Goal: Task Accomplishment & Management: Manage account settings

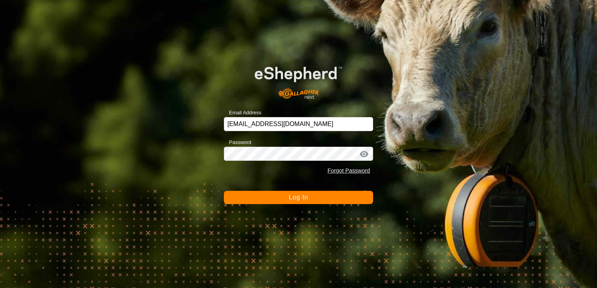
click at [263, 197] on button "Log In" at bounding box center [298, 197] width 149 height 13
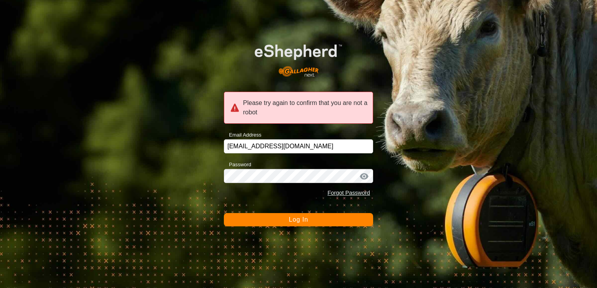
click at [273, 226] on button "Log In" at bounding box center [298, 219] width 149 height 13
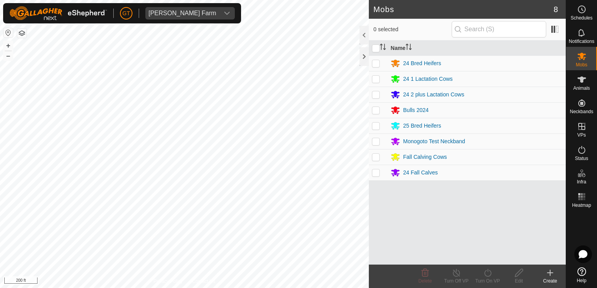
click at [186, 21] on div "[PERSON_NAME] Farm Schedules Notifications Mobs Animals Neckbands VPs Status In…" at bounding box center [298, 144] width 597 height 288
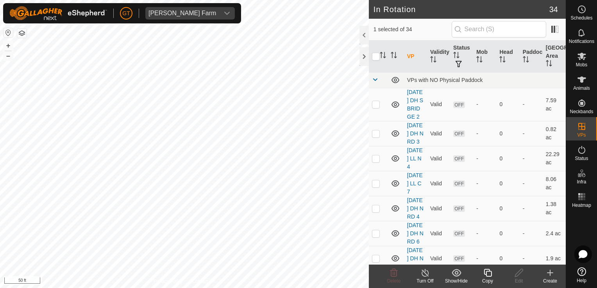
click at [0, 89] on html "[PERSON_NAME] Farm Schedules Notifications Mobs Animals Neckbands VPs Status In…" at bounding box center [298, 144] width 597 height 288
click at [489, 272] on icon at bounding box center [488, 273] width 8 height 8
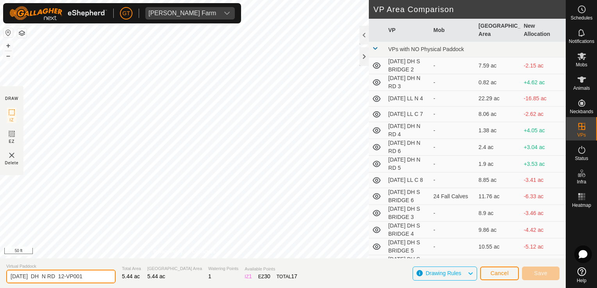
click at [95, 275] on input "[DATE] DH N RD 12-VP001" at bounding box center [60, 277] width 109 height 14
type input "[DATE] DH N RD 12-VP002"
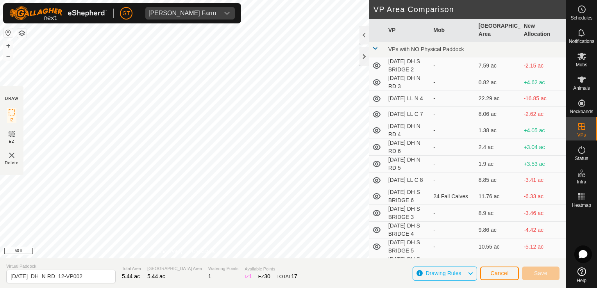
click at [242, 0] on html "[PERSON_NAME] Farm Schedules Notifications Mobs Animals Neckbands VPs Status In…" at bounding box center [298, 144] width 597 height 288
click at [277, 282] on div "DRAW IZ EZ Delete Privacy Policy Contact Us + – ⇧ i 100 ft VP Area Comparison V…" at bounding box center [283, 144] width 566 height 288
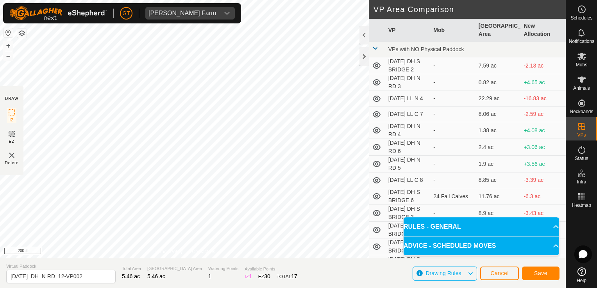
click at [302, 282] on div "DRAW IZ EZ Delete Privacy Policy Contact Us IZ interior angle must be smaller t…" at bounding box center [283, 144] width 566 height 288
click at [533, 272] on button "Save" at bounding box center [541, 274] width 38 height 14
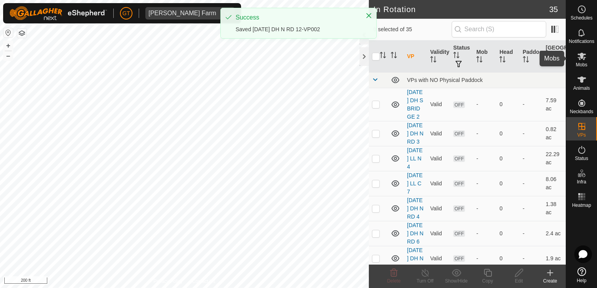
click at [582, 53] on icon at bounding box center [582, 56] width 9 height 7
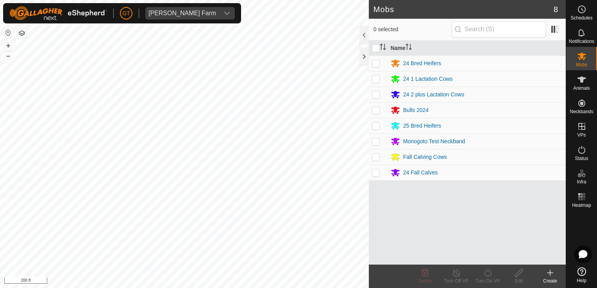
click at [376, 158] on p-checkbox at bounding box center [376, 157] width 8 height 6
click at [487, 273] on icon at bounding box center [488, 272] width 10 height 9
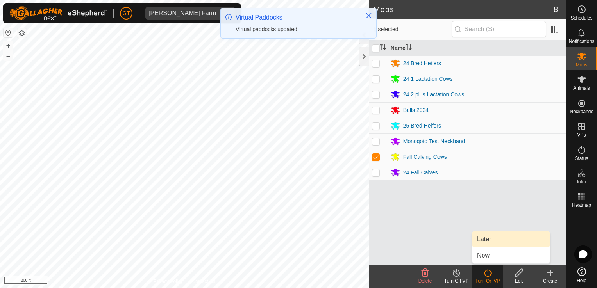
click at [497, 238] on link "Later" at bounding box center [511, 240] width 77 height 16
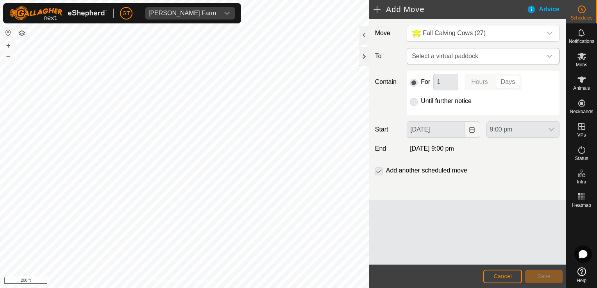
click at [551, 55] on icon "dropdown trigger" at bounding box center [550, 56] width 6 height 6
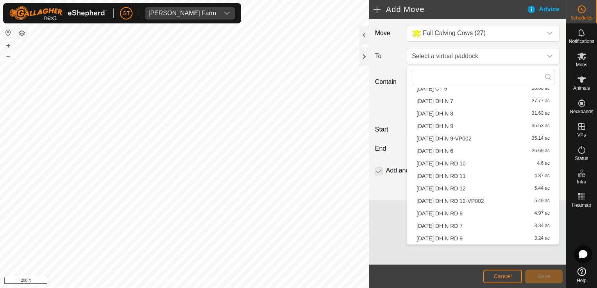
scroll to position [299, 0]
click at [482, 175] on li "[DATE] DH N RD 12-VP002 5.49 ac" at bounding box center [483, 176] width 143 height 12
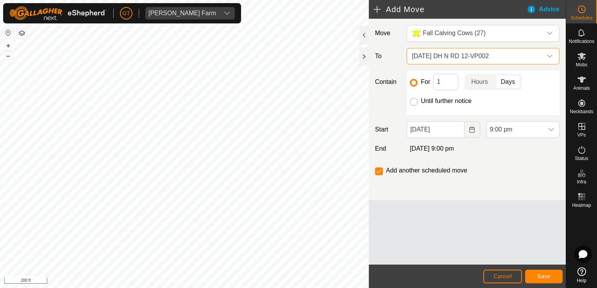
click at [412, 103] on input "Until further notice" at bounding box center [414, 102] width 8 height 8
radio input "true"
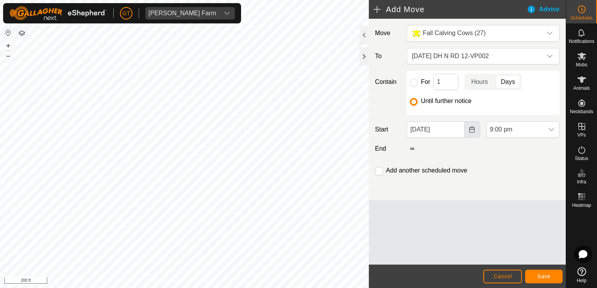
click at [473, 129] on icon "Choose Date" at bounding box center [472, 130] width 6 height 6
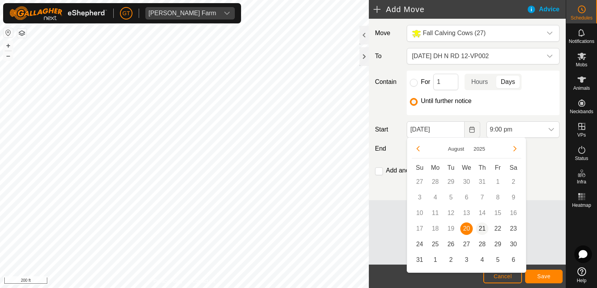
click at [486, 231] on span "21" at bounding box center [482, 229] width 13 height 13
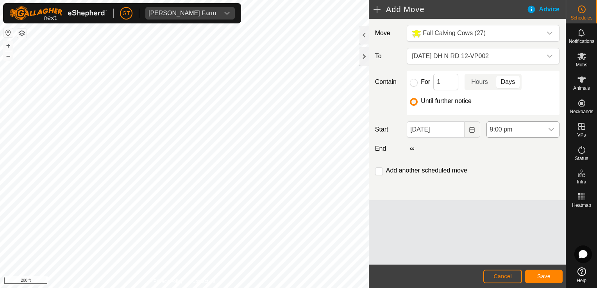
click at [552, 129] on icon "dropdown trigger" at bounding box center [551, 130] width 6 height 6
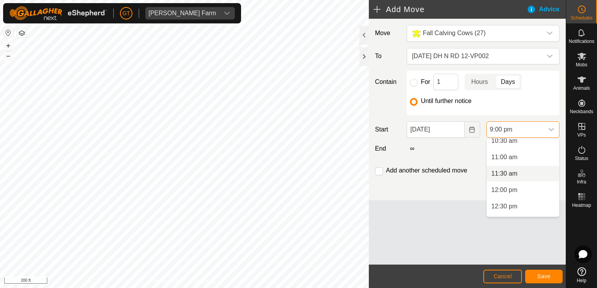
scroll to position [389, 0]
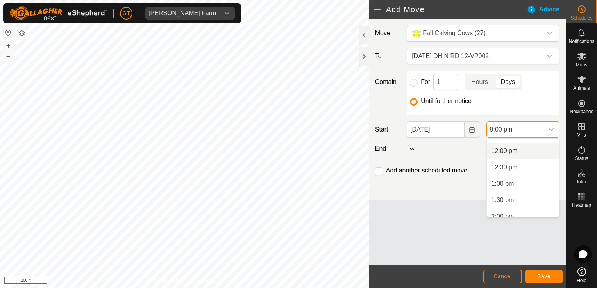
click at [514, 151] on li "12:00 pm" at bounding box center [523, 151] width 72 height 16
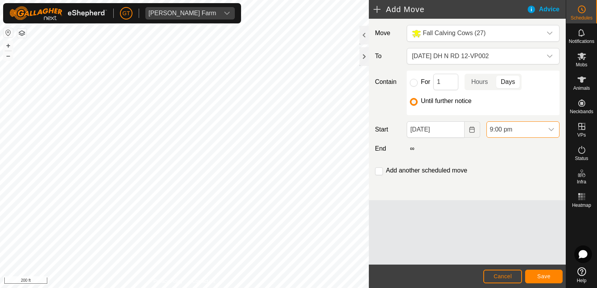
scroll to position [627, 0]
click at [550, 274] on span "Save" at bounding box center [543, 277] width 13 height 6
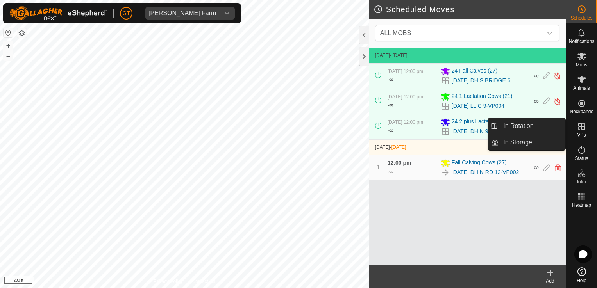
click at [583, 125] on icon at bounding box center [581, 126] width 9 height 9
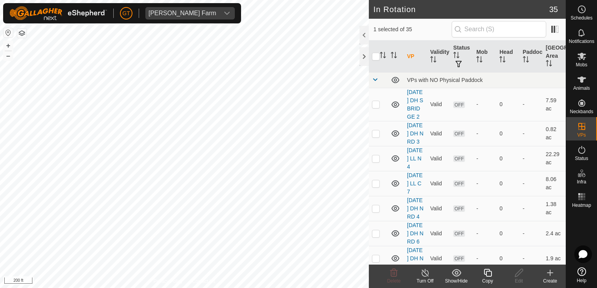
click at [486, 272] on icon at bounding box center [488, 272] width 10 height 9
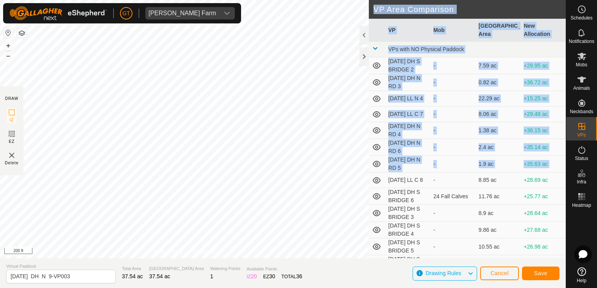
click at [315, 48] on div "DRAW IZ EZ Delete Privacy Policy Contact Us + – ⇧ i 200 ft VP Area Comparison V…" at bounding box center [283, 129] width 566 height 259
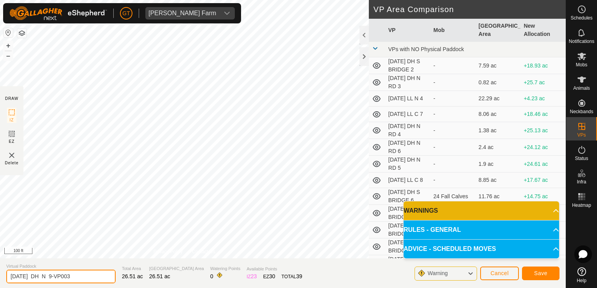
click at [89, 277] on input "2025-08-13 DH N 9-VP003" at bounding box center [60, 277] width 109 height 14
type input "2025-08-13 DH N 9-VP004"
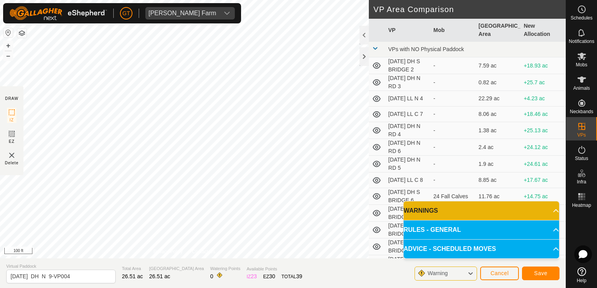
click at [502, 209] on p-accordion-header "WARNINGS" at bounding box center [482, 211] width 156 height 19
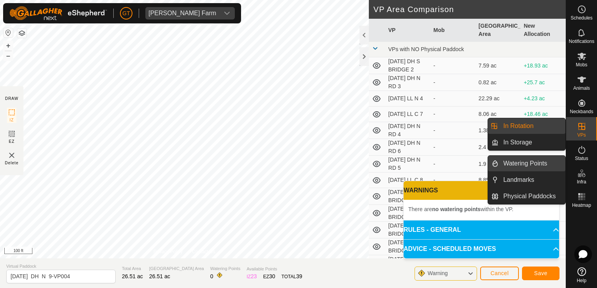
click at [533, 163] on link "Watering Points" at bounding box center [532, 164] width 67 height 16
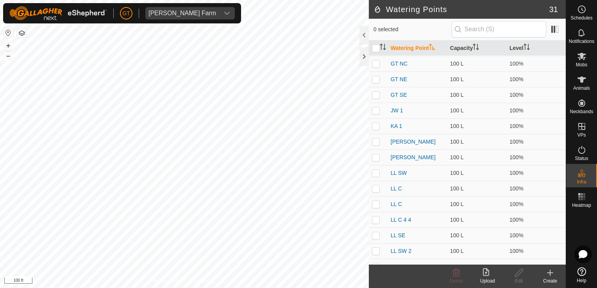
scroll to position [275, 0]
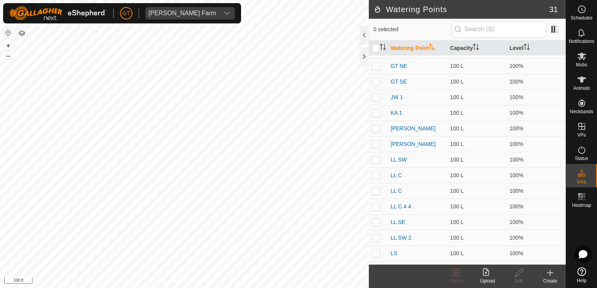
click at [553, 271] on icon at bounding box center [550, 272] width 9 height 9
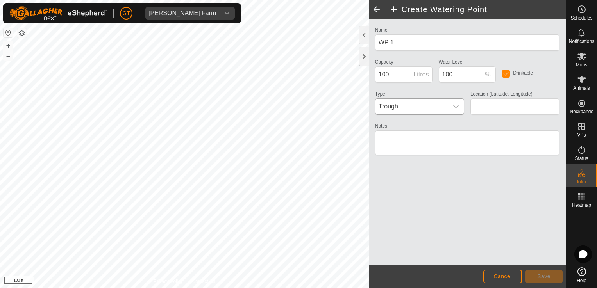
click at [454, 104] on icon "dropdown trigger" at bounding box center [456, 107] width 6 height 6
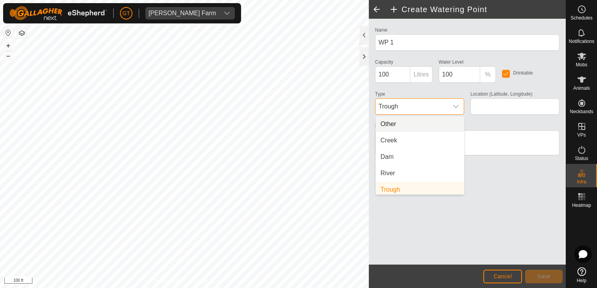
scroll to position [3, 0]
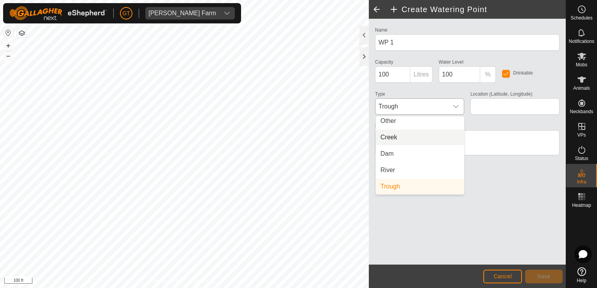
click at [412, 142] on li "Creek" at bounding box center [420, 138] width 88 height 16
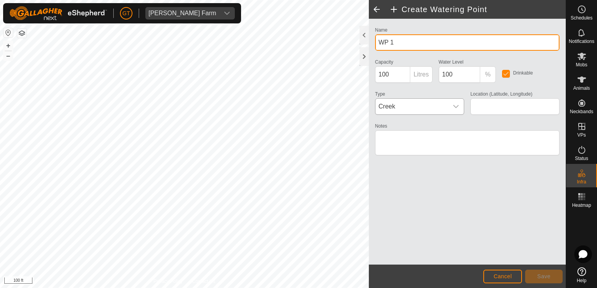
click at [424, 40] on input "WP 1" at bounding box center [467, 42] width 184 height 16
type input "W"
type input "LL N"
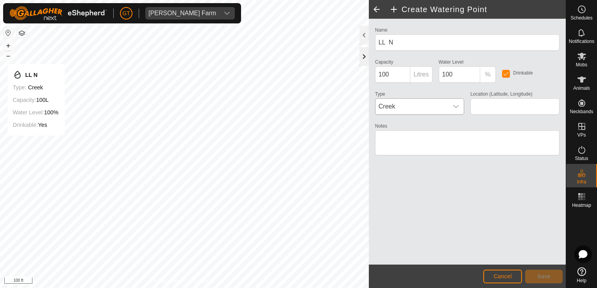
type input "42.286424, -90.077395"
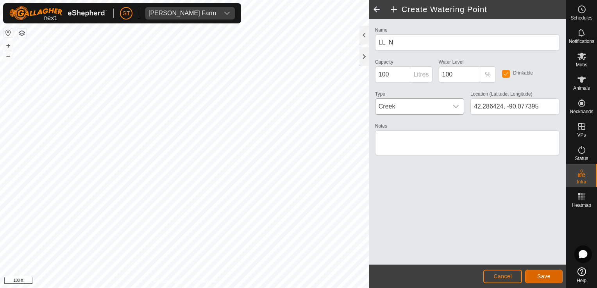
click at [541, 276] on span "Save" at bounding box center [543, 277] width 13 height 6
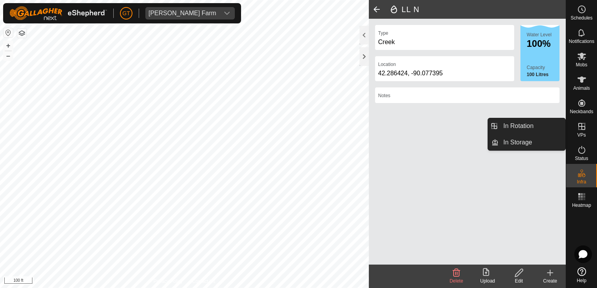
click at [583, 128] on icon at bounding box center [581, 126] width 9 height 9
click at [531, 122] on link "In Rotation" at bounding box center [532, 126] width 67 height 16
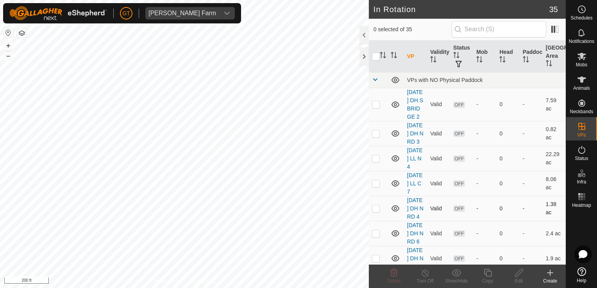
checkbox input "true"
click at [574, 58] on div "Mobs" at bounding box center [581, 58] width 31 height 23
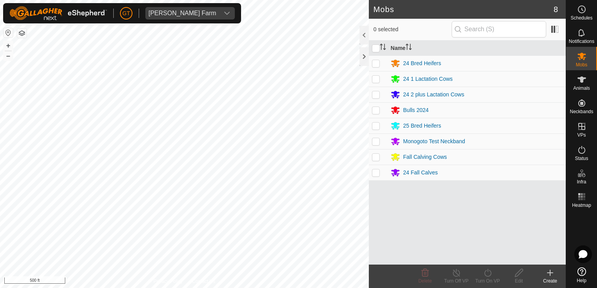
click at [375, 172] on p-checkbox at bounding box center [376, 173] width 8 height 6
checkbox input "true"
click at [375, 91] on p-checkbox at bounding box center [376, 94] width 8 height 6
checkbox input "true"
click at [376, 172] on p-checkbox at bounding box center [376, 173] width 8 height 6
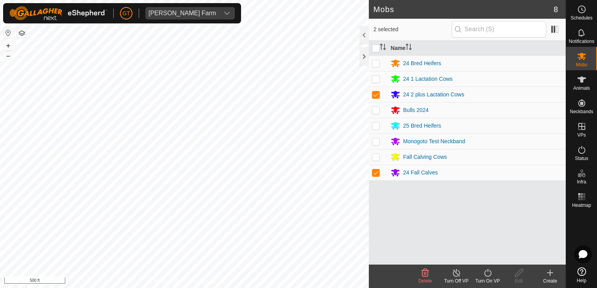
checkbox input "false"
click at [490, 270] on icon at bounding box center [488, 272] width 10 height 9
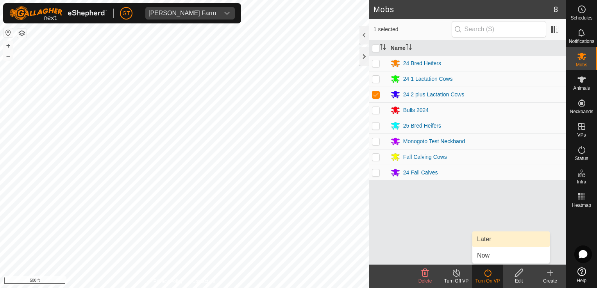
click at [492, 238] on link "Later" at bounding box center [511, 240] width 77 height 16
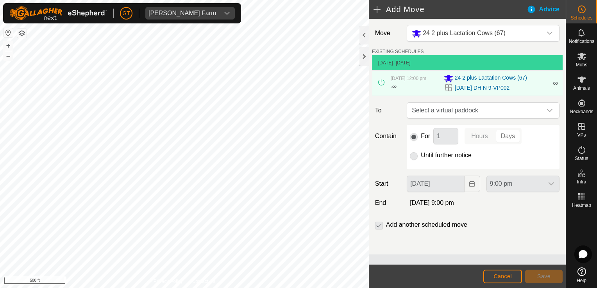
click at [414, 158] on p-radiobutton at bounding box center [414, 155] width 8 height 9
click at [555, 111] on div "dropdown trigger" at bounding box center [550, 111] width 16 height 16
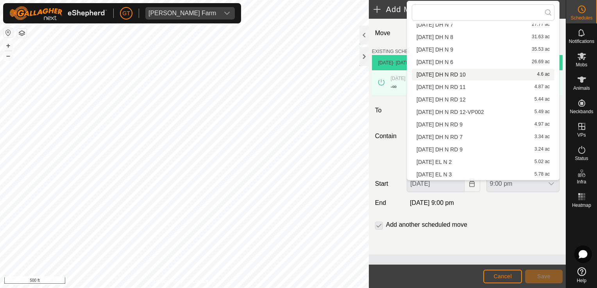
scroll to position [286, 0]
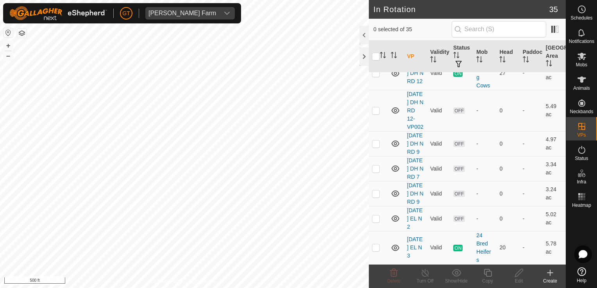
scroll to position [1048, 0]
checkbox input "true"
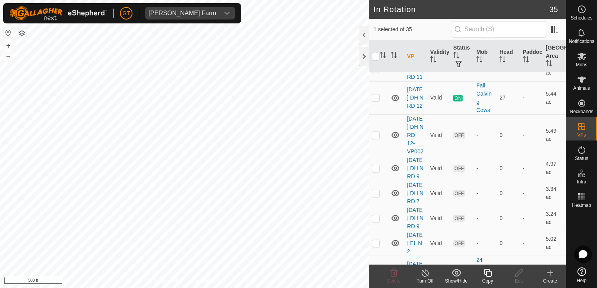
checkbox input "true"
checkbox input "false"
checkbox input "true"
checkbox input "false"
click at [487, 271] on icon at bounding box center [488, 273] width 8 height 8
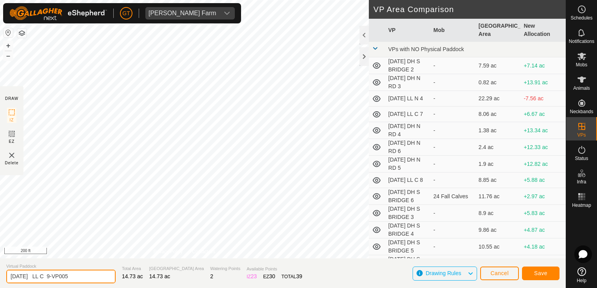
click at [94, 277] on input "2025-08-13 LL C 9-VP005" at bounding box center [60, 277] width 109 height 14
type input "2025-08-13 LL C 9-VP006"
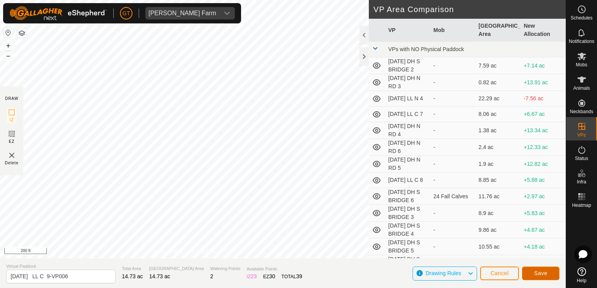
click at [539, 277] on span "Save" at bounding box center [540, 273] width 13 height 6
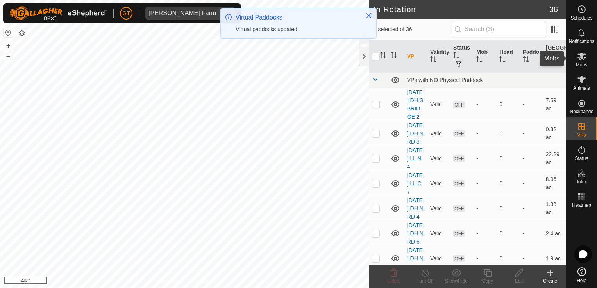
click at [579, 53] on icon at bounding box center [581, 56] width 9 height 9
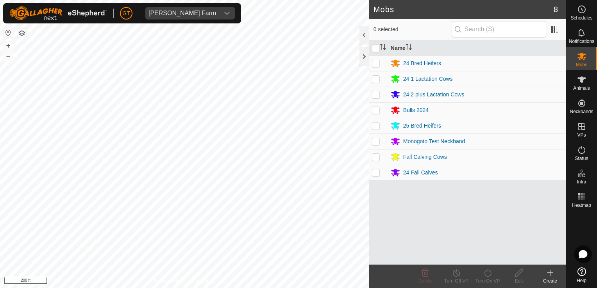
click at [376, 80] on p-checkbox at bounding box center [376, 79] width 8 height 6
checkbox input "true"
click at [483, 274] on icon at bounding box center [488, 272] width 10 height 9
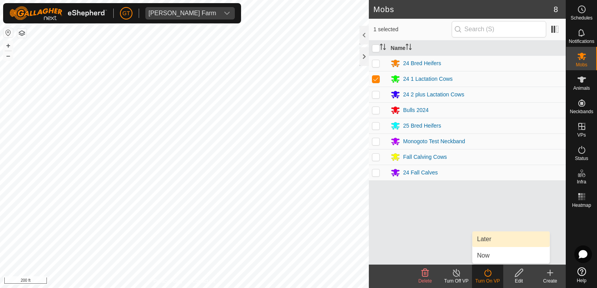
click at [490, 240] on link "Later" at bounding box center [511, 240] width 77 height 16
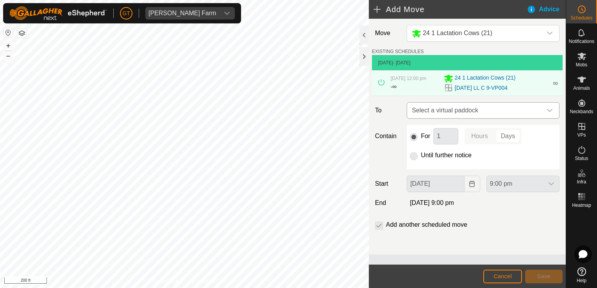
click at [549, 109] on icon "dropdown trigger" at bounding box center [550, 110] width 6 height 6
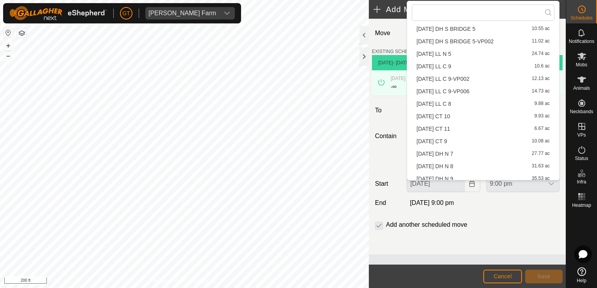
scroll to position [156, 0]
click at [478, 92] on li "2025-08-13 LL C 9-VP006 14.73 ac" at bounding box center [483, 92] width 143 height 12
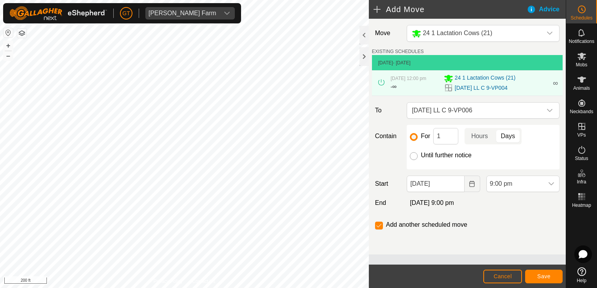
click at [417, 154] on input "Until further notice" at bounding box center [414, 156] width 8 height 8
radio input "true"
checkbox input "false"
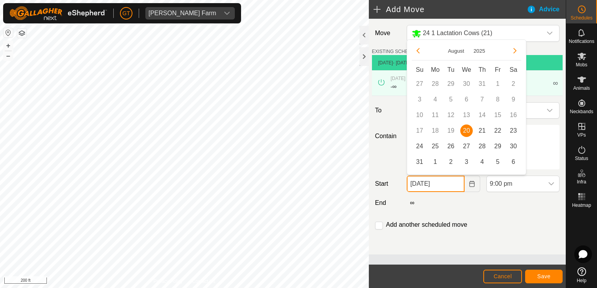
click at [454, 186] on input "[DATE]" at bounding box center [435, 184] width 57 height 16
click at [483, 130] on span "21" at bounding box center [482, 131] width 13 height 13
type input "21 Aug, 2025"
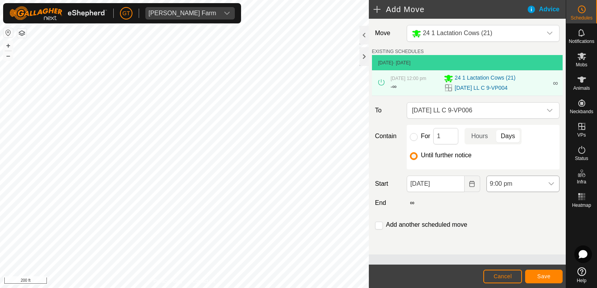
click at [549, 185] on icon "dropdown trigger" at bounding box center [551, 184] width 6 height 6
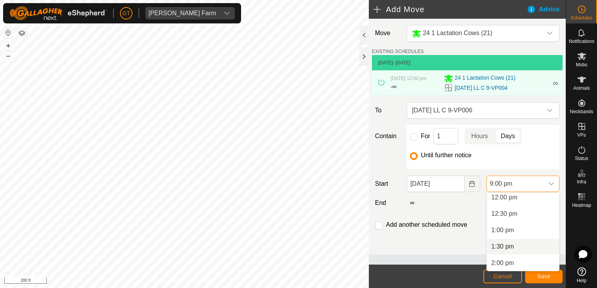
scroll to position [386, 0]
click at [520, 212] on li "12:00 pm" at bounding box center [523, 209] width 72 height 16
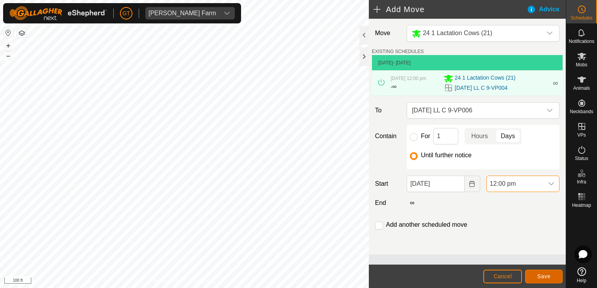
click at [550, 277] on span "Save" at bounding box center [543, 277] width 13 height 6
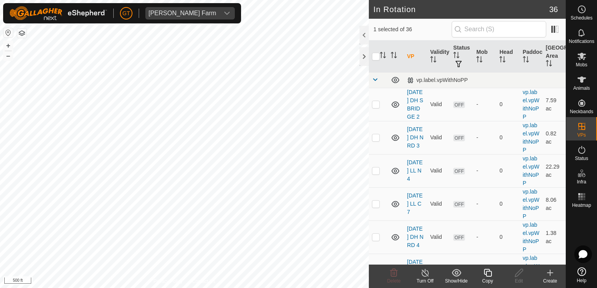
click at [487, 270] on icon at bounding box center [488, 272] width 10 height 9
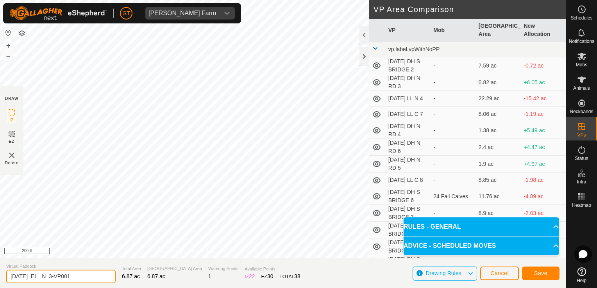
click at [93, 275] on input "2025-08-13 EL N 3-VP001" at bounding box center [60, 277] width 109 height 14
type input "2025-08-13 EL N 3-VP002"
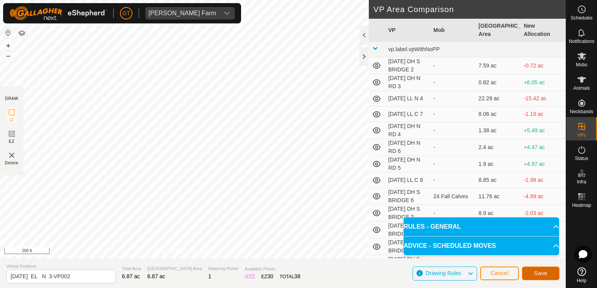
click at [542, 275] on span "Save" at bounding box center [540, 273] width 13 height 6
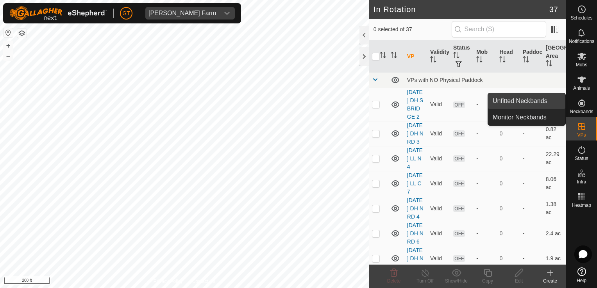
click at [537, 104] on link "Unfitted Neckbands" at bounding box center [526, 101] width 77 height 16
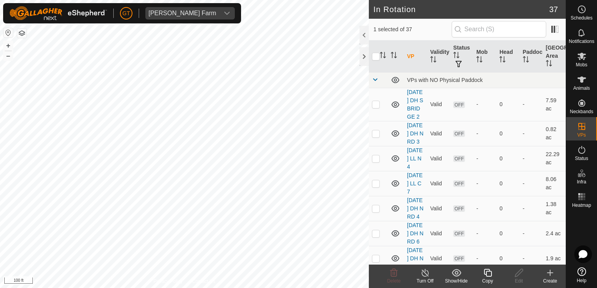
checkbox input "false"
checkbox input "true"
click at [584, 58] on icon at bounding box center [582, 56] width 9 height 7
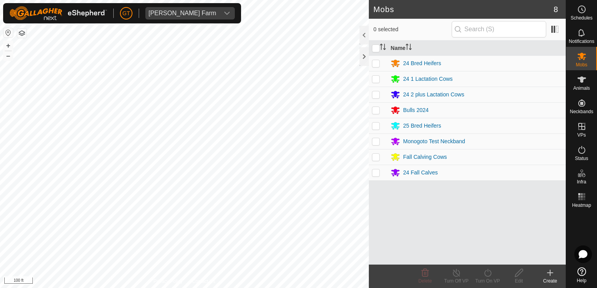
click at [376, 62] on p-checkbox at bounding box center [376, 63] width 8 height 6
checkbox input "true"
click at [488, 274] on icon at bounding box center [488, 272] width 10 height 9
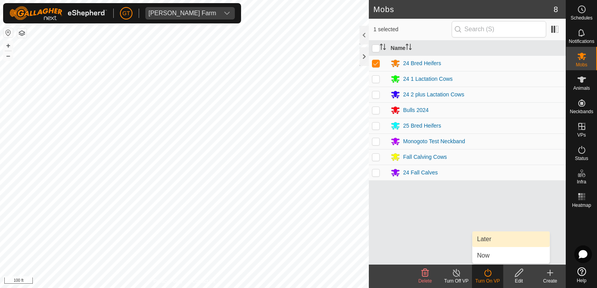
click at [494, 243] on link "Later" at bounding box center [511, 240] width 77 height 16
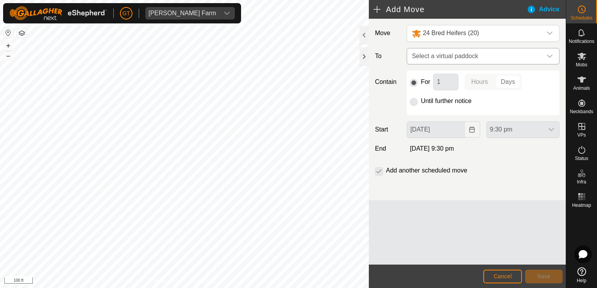
click at [551, 57] on icon "dropdown trigger" at bounding box center [550, 56] width 6 height 6
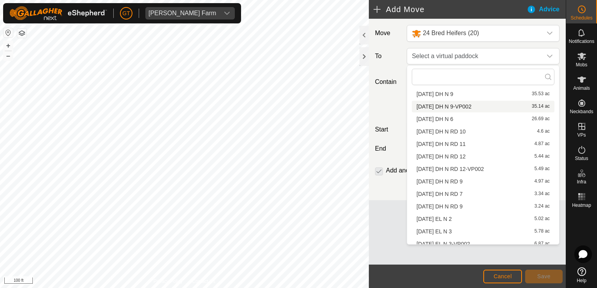
scroll to position [324, 0]
click at [486, 235] on li "2025-08-13 EL N 3-VP002 6.87 ac" at bounding box center [483, 239] width 143 height 12
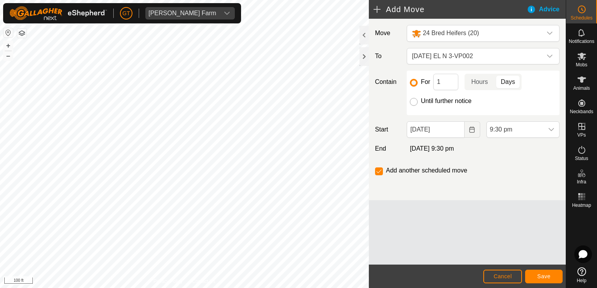
click at [415, 102] on input "Until further notice" at bounding box center [414, 102] width 8 height 8
radio input "true"
checkbox input "false"
click at [477, 129] on button "Choose Date" at bounding box center [473, 130] width 16 height 16
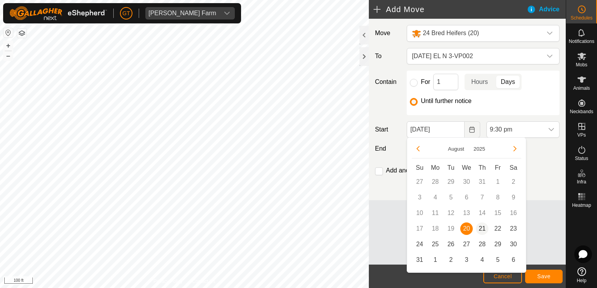
click at [482, 232] on span "21" at bounding box center [482, 229] width 13 height 13
type input "21 Aug, 2025"
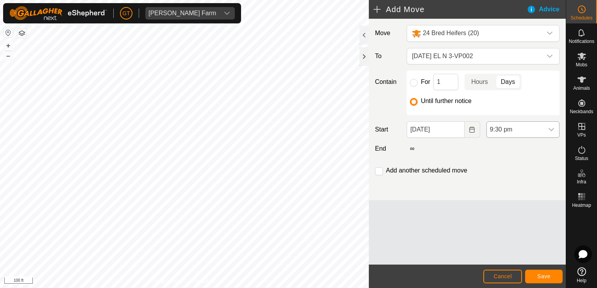
click at [551, 125] on div "dropdown trigger" at bounding box center [552, 130] width 16 height 16
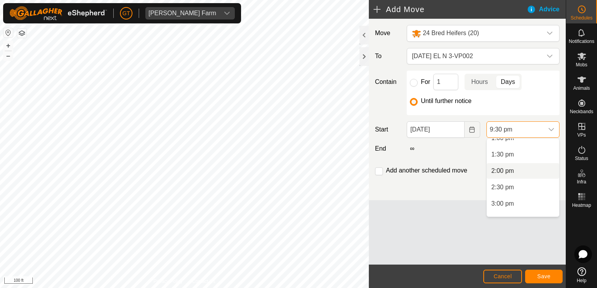
scroll to position [396, 0]
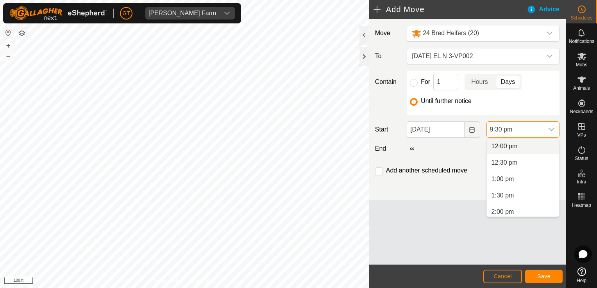
click at [525, 144] on li "12:00 pm" at bounding box center [523, 147] width 72 height 16
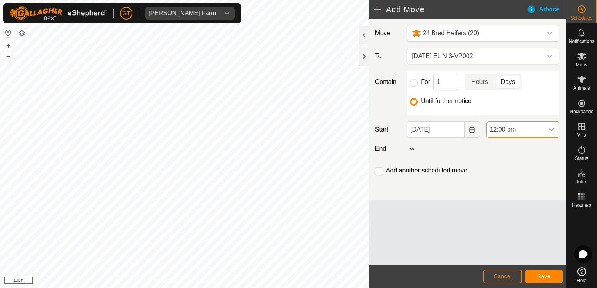
scroll to position [643, 0]
click at [542, 273] on button "Save" at bounding box center [544, 277] width 38 height 14
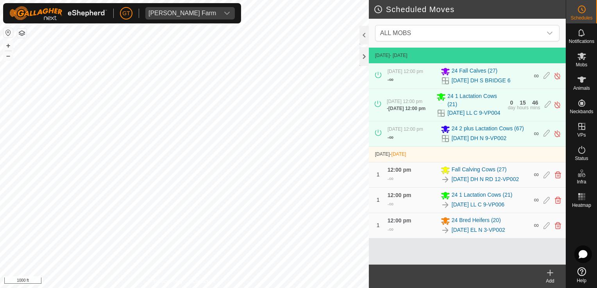
click at [49, 288] on html "GT Thoren Farm Schedules Notifications Mobs Animals Neckbands VPs Status Infra …" at bounding box center [298, 144] width 597 height 288
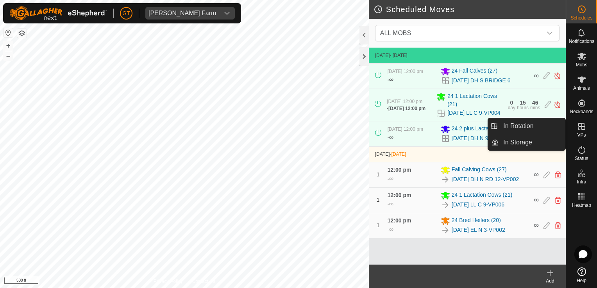
click at [575, 131] on es-virtualpaddocks-svg-icon at bounding box center [582, 126] width 14 height 13
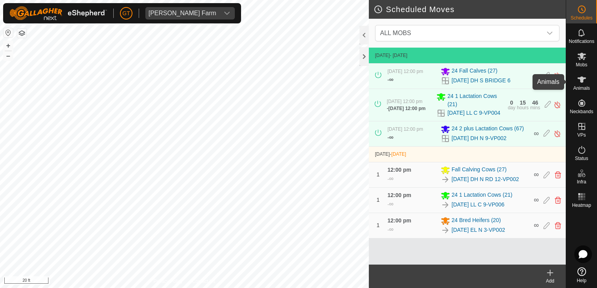
click at [576, 81] on es-animals-svg-icon at bounding box center [582, 79] width 14 height 13
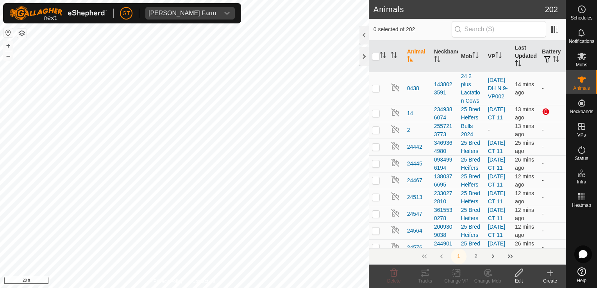
click at [522, 60] on th "Last Updated" at bounding box center [525, 57] width 27 height 32
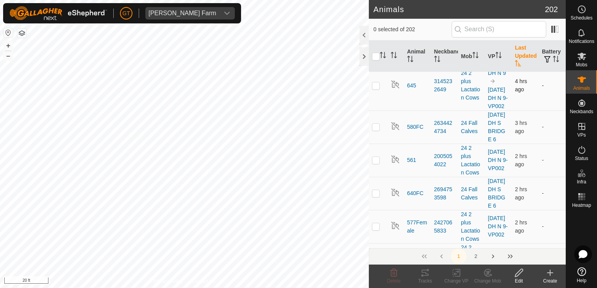
scroll to position [195, 0]
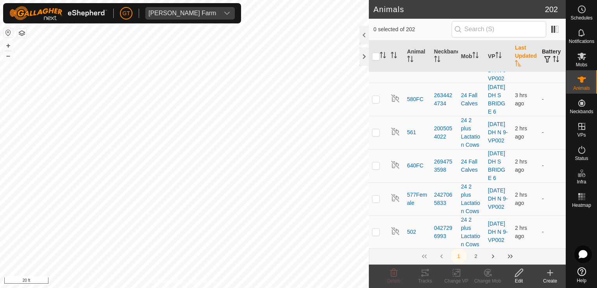
click at [543, 54] on th "Battery" at bounding box center [552, 57] width 27 height 32
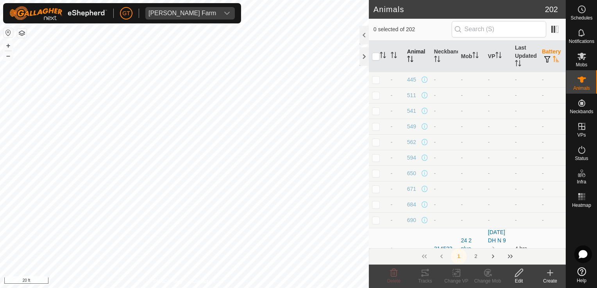
click at [412, 56] on icon "Activate to sort" at bounding box center [412, 59] width 1 height 6
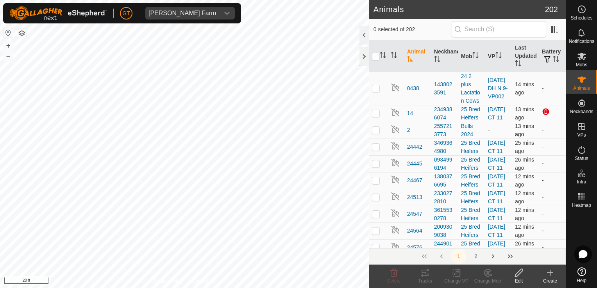
click at [374, 133] on p-checkbox at bounding box center [376, 130] width 8 height 6
checkbox input "true"
click at [376, 90] on p-checkbox at bounding box center [376, 88] width 8 height 6
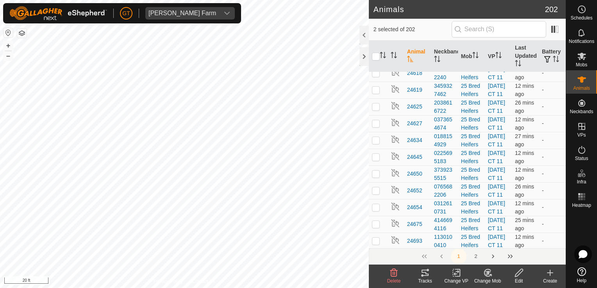
scroll to position [313, 0]
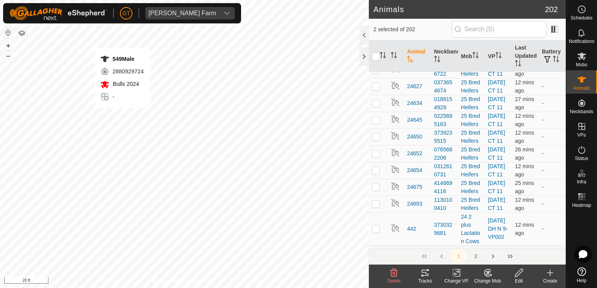
checkbox input "false"
checkbox input "true"
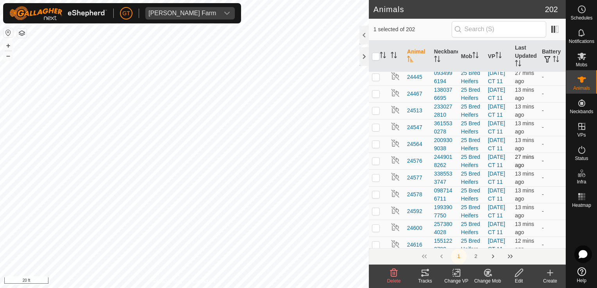
scroll to position [0, 0]
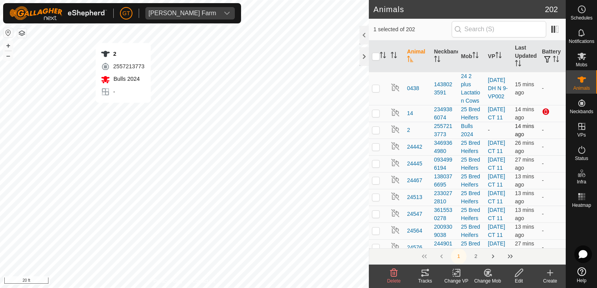
checkbox input "true"
checkbox input "false"
click at [375, 91] on p-checkbox at bounding box center [376, 88] width 8 height 6
checkbox input "true"
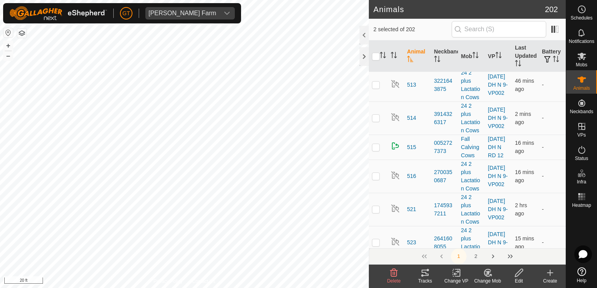
scroll to position [782, 0]
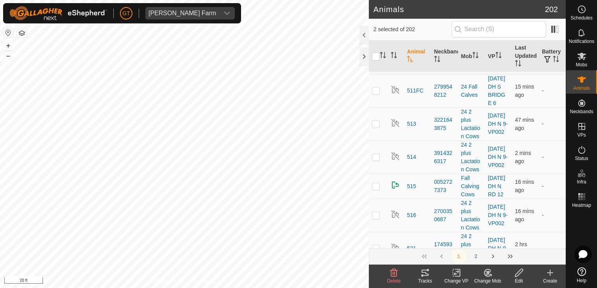
checkbox input "true"
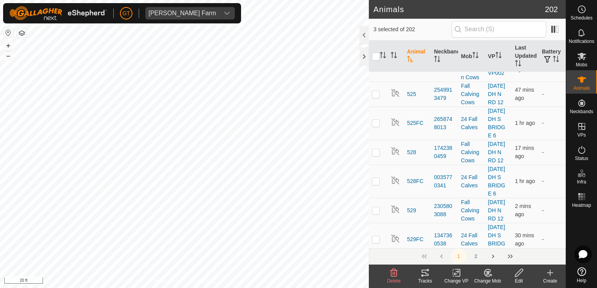
scroll to position [1016, 0]
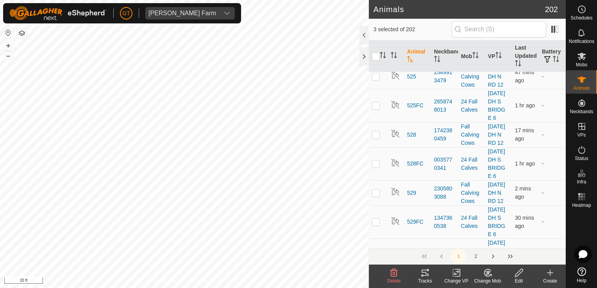
checkbox input "true"
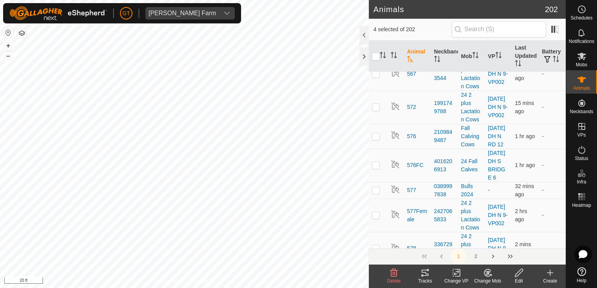
scroll to position [1798, 0]
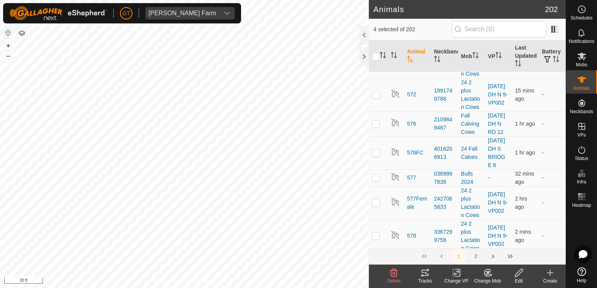
checkbox input "true"
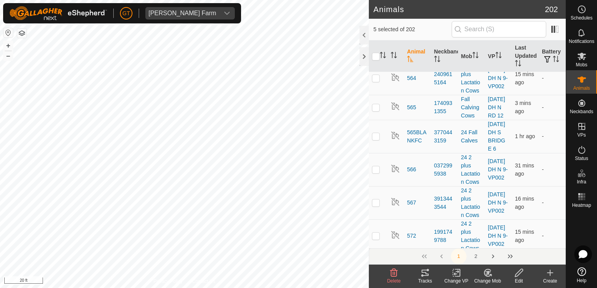
scroll to position [1641, 0]
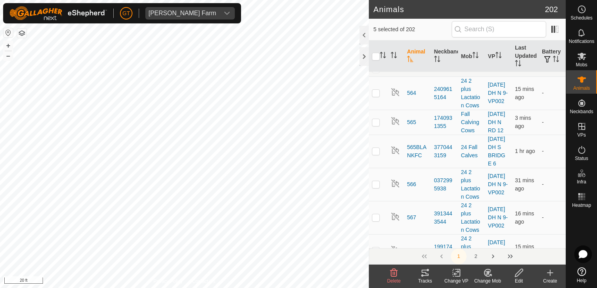
checkbox input "true"
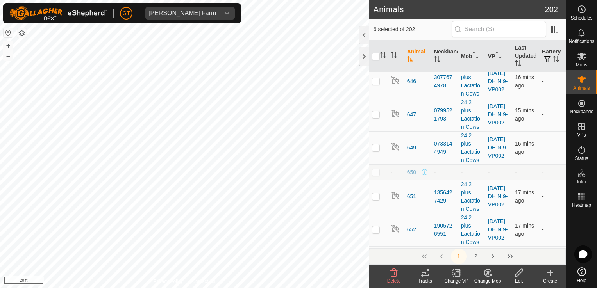
scroll to position [3517, 0]
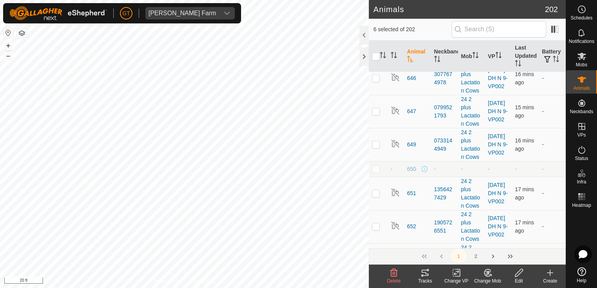
checkbox input "true"
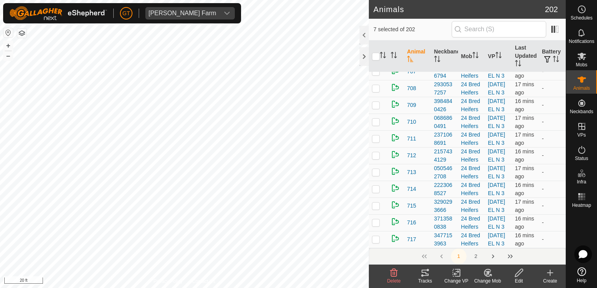
scroll to position [5784, 0]
checkbox input "true"
click at [377, 159] on p-checkbox at bounding box center [376, 155] width 8 height 6
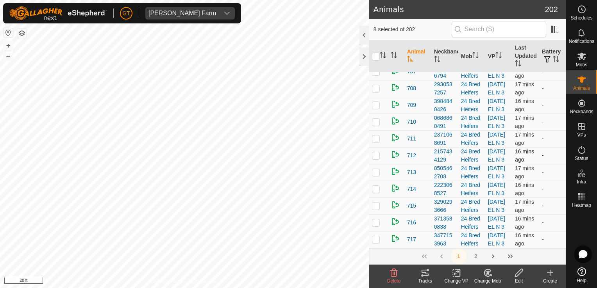
checkbox input "true"
click at [516, 274] on icon at bounding box center [519, 273] width 8 height 8
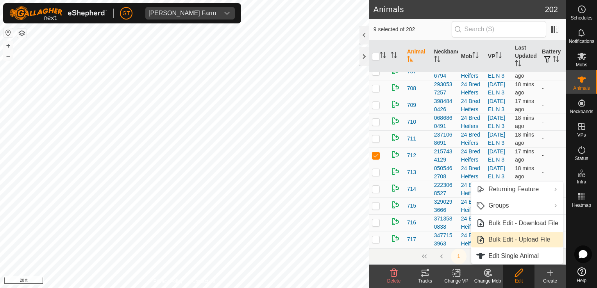
click at [504, 239] on link "Bulk Edit - Upload File" at bounding box center [517, 240] width 92 height 16
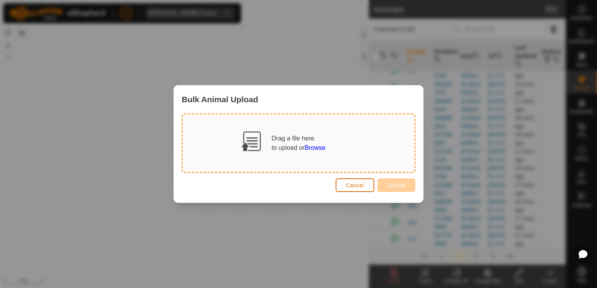
click at [360, 191] on button "Cancel" at bounding box center [355, 186] width 39 height 14
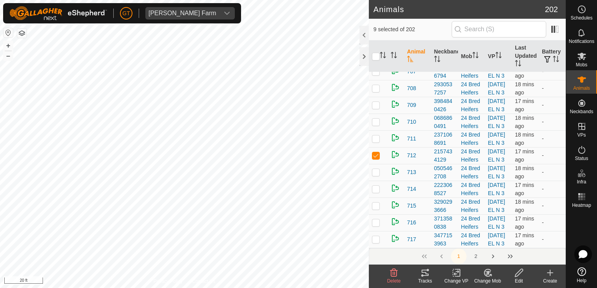
click at [518, 272] on icon at bounding box center [519, 272] width 10 height 9
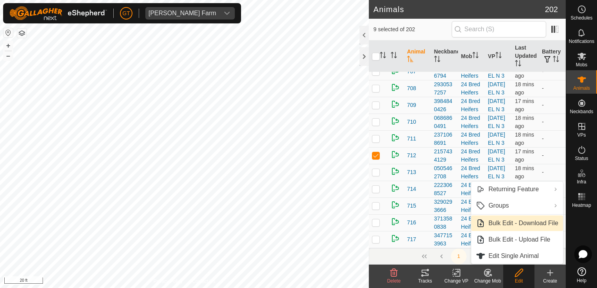
click at [516, 222] on link "Bulk Edit - Download File" at bounding box center [517, 224] width 92 height 16
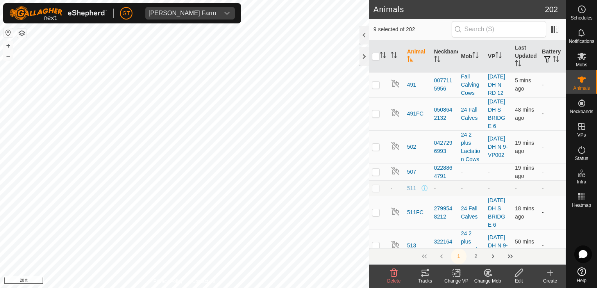
scroll to position [658, 0]
click at [516, 277] on icon at bounding box center [519, 272] width 10 height 9
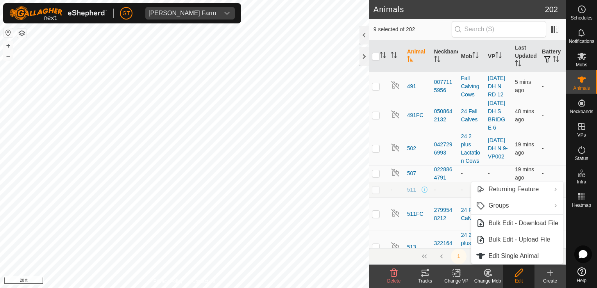
click at [516, 276] on icon at bounding box center [519, 272] width 10 height 9
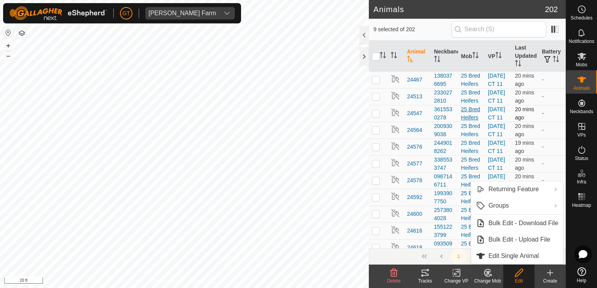
scroll to position [0, 0]
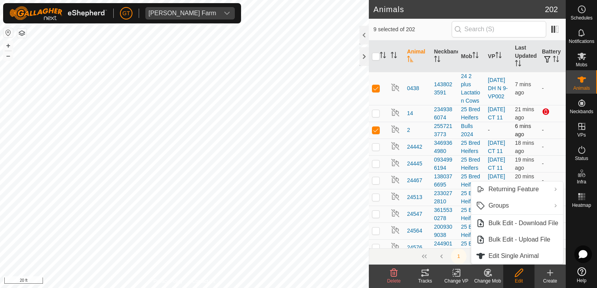
click at [374, 133] on p-checkbox at bounding box center [376, 130] width 8 height 6
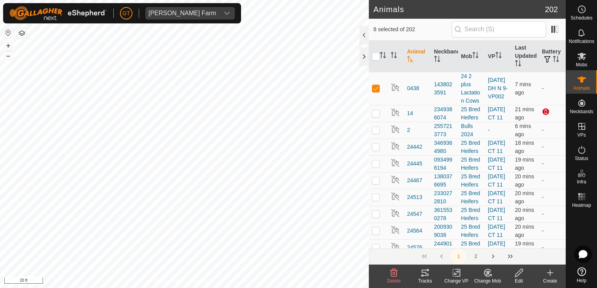
click at [519, 272] on icon at bounding box center [519, 272] width 10 height 9
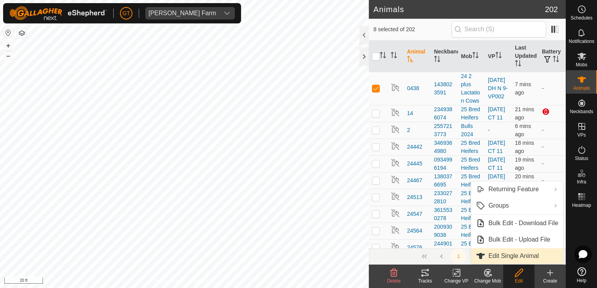
click at [519, 254] on link "Edit Single Animal" at bounding box center [517, 257] width 92 height 16
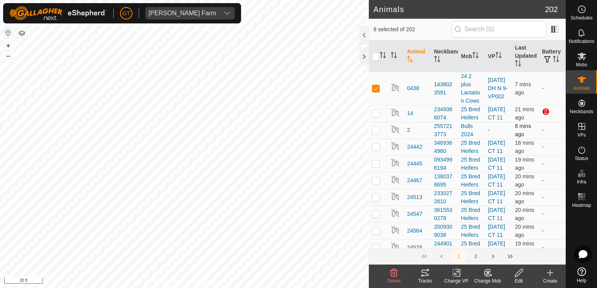
click at [372, 133] on p-tablecheckbox at bounding box center [376, 130] width 8 height 6
checkbox input "true"
click at [520, 273] on icon at bounding box center [519, 273] width 8 height 8
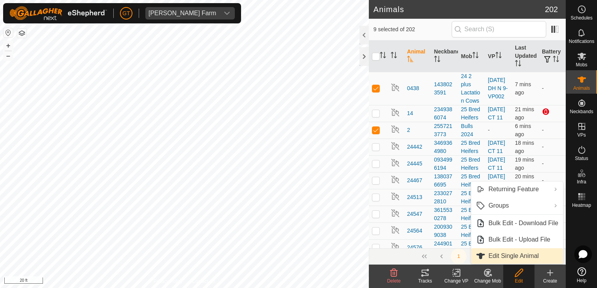
click at [515, 259] on link "Edit Single Animal" at bounding box center [517, 257] width 92 height 16
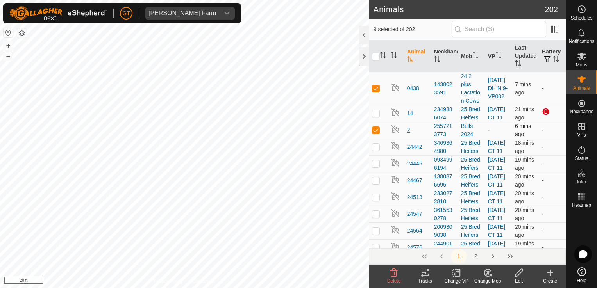
click at [409, 134] on span "2" at bounding box center [408, 130] width 3 height 8
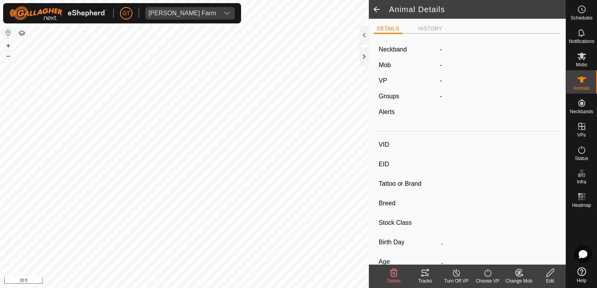
type input "2"
type input "-"
type input "Black Angus"
type input "Male"
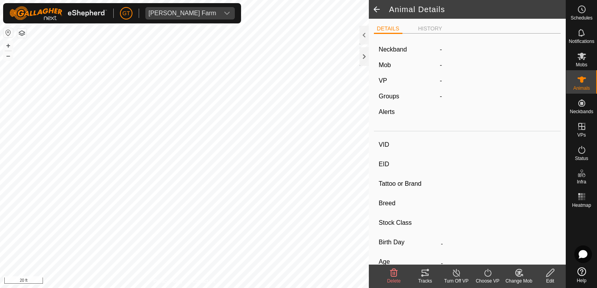
type input "03/2019"
type input "6 years 6 months"
type input "Empty"
type input "1950 kg"
type input "-"
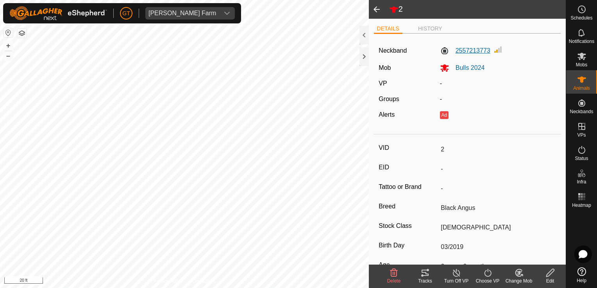
click at [462, 53] on label "2557213773" at bounding box center [465, 50] width 50 height 9
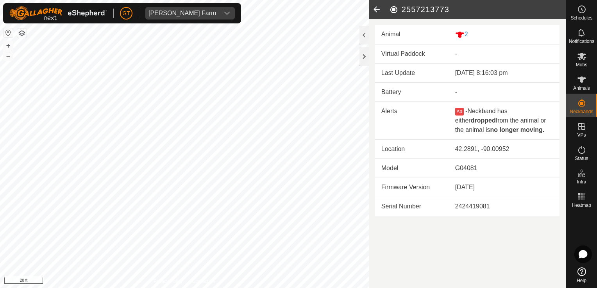
click at [378, 7] on icon at bounding box center [377, 9] width 16 height 19
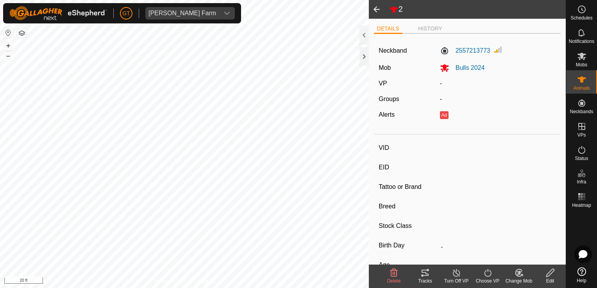
type input "2"
type input "-"
type input "Black Angus"
type input "Male"
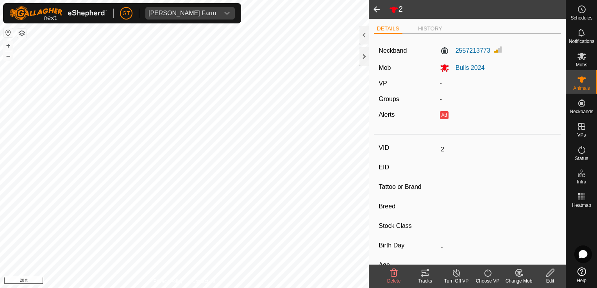
type input "03/2019"
type input "6 years 6 months"
type input "Empty"
type input "1950 kg"
type input "-"
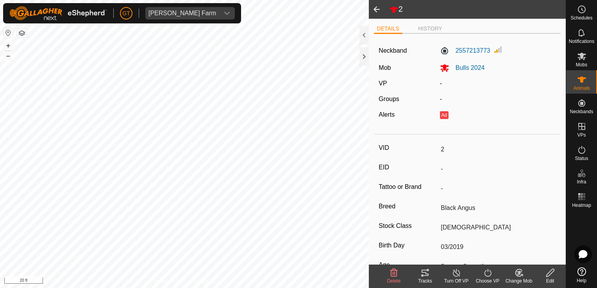
click at [378, 9] on span at bounding box center [377, 9] width 16 height 19
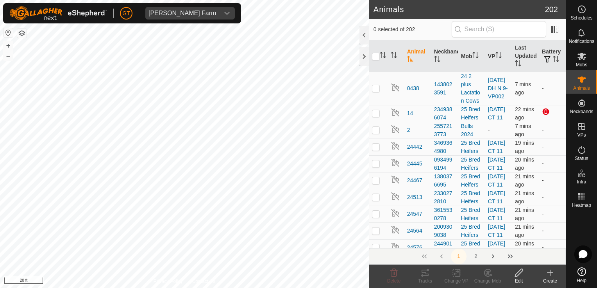
click at [378, 133] on p-checkbox at bounding box center [376, 130] width 8 height 6
checkbox input "true"
drag, startPoint x: 519, startPoint y: 271, endPoint x: 514, endPoint y: 268, distance: 5.4
click at [519, 274] on icon at bounding box center [519, 273] width 8 height 8
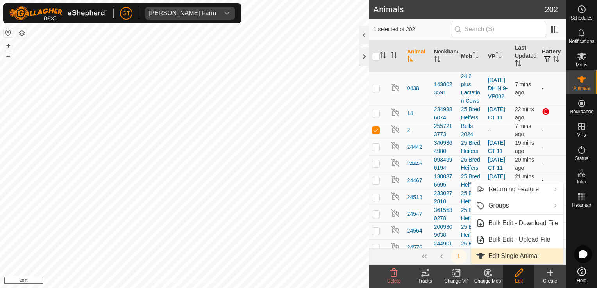
click at [502, 259] on link "Edit Single Animal" at bounding box center [517, 257] width 92 height 16
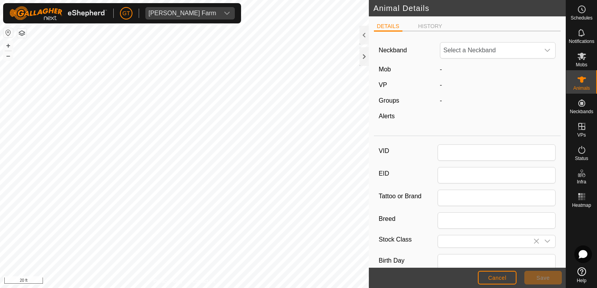
type input "2"
type input "Black Angus"
type input "Male"
type input "03/2019"
type input "6 years 6 months"
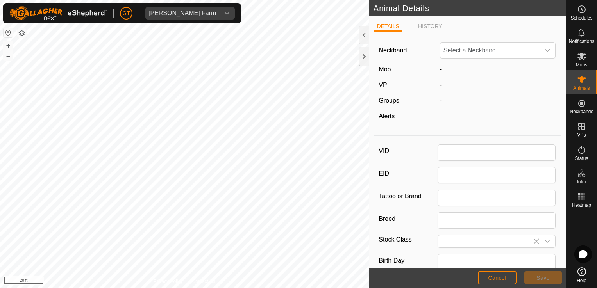
type input "1950"
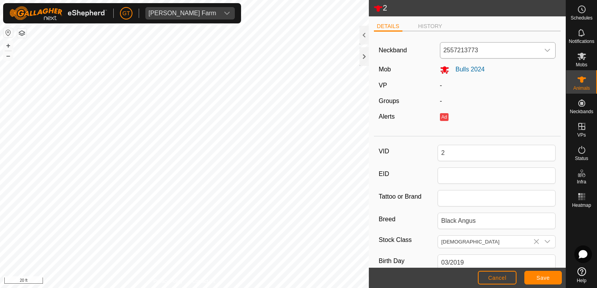
click at [544, 50] on icon "dropdown trigger" at bounding box center [547, 50] width 6 height 6
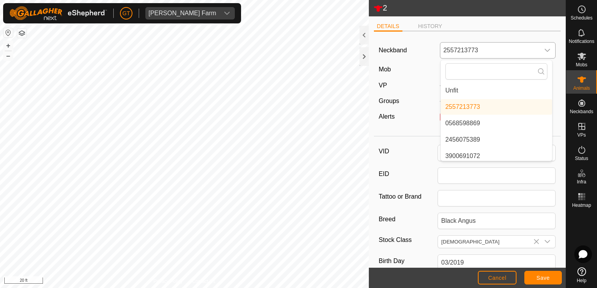
click at [510, 91] on li "Unfit" at bounding box center [496, 91] width 111 height 16
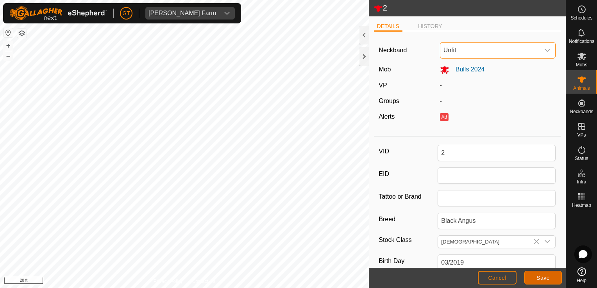
click at [551, 276] on button "Save" at bounding box center [543, 278] width 38 height 14
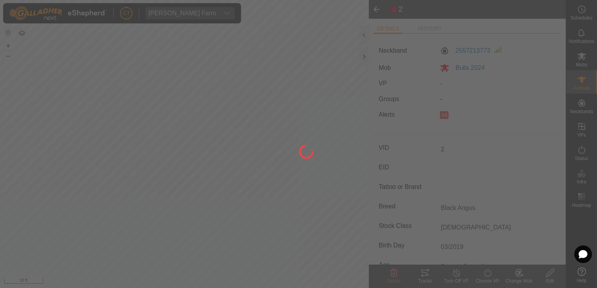
type input "-"
type input "1950 kg"
type input "-"
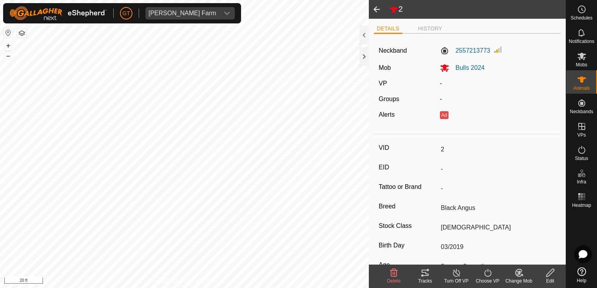
click at [379, 4] on span at bounding box center [377, 9] width 16 height 19
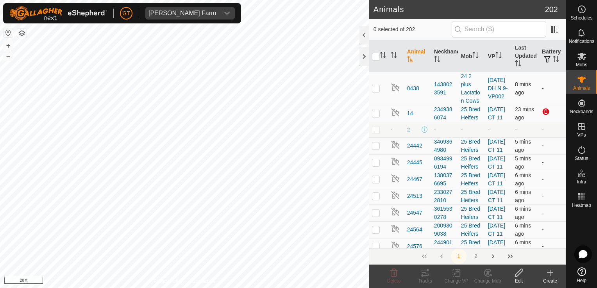
click at [376, 90] on p-checkbox at bounding box center [376, 88] width 8 height 6
checkbox input "true"
click at [521, 270] on icon at bounding box center [519, 272] width 10 height 9
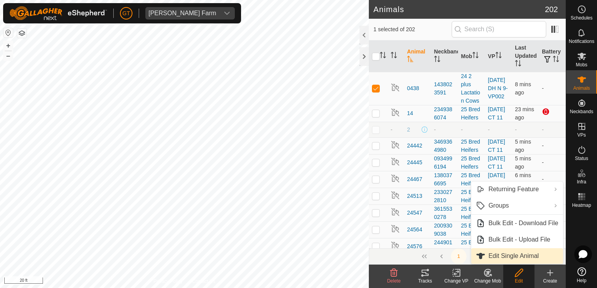
click at [505, 256] on link "Edit Single Animal" at bounding box center [517, 257] width 92 height 16
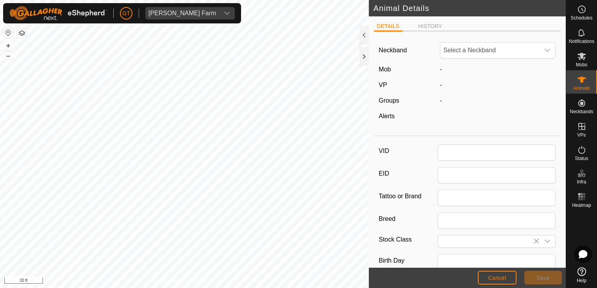
type input "0438"
type input "Black Angus"
type input "Male"
type input "0"
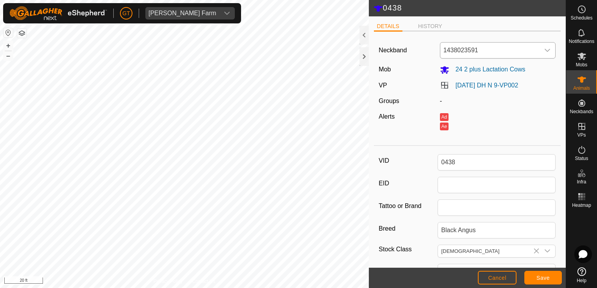
click at [544, 49] on icon "dropdown trigger" at bounding box center [547, 50] width 6 height 6
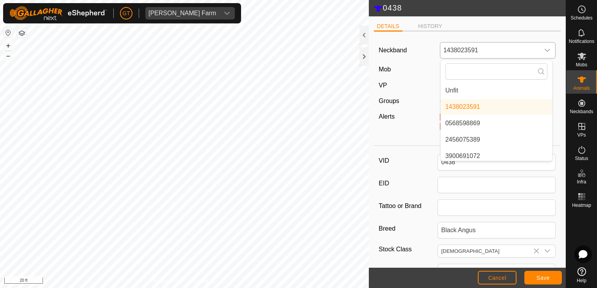
click at [507, 90] on li "Unfit" at bounding box center [496, 91] width 111 height 16
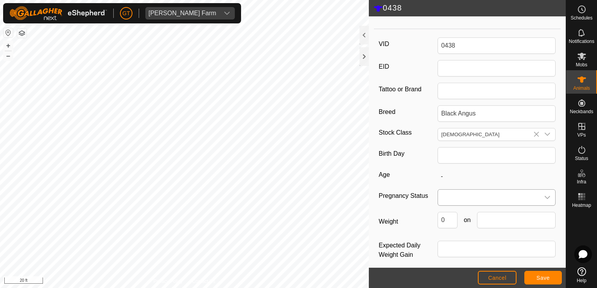
scroll to position [122, 0]
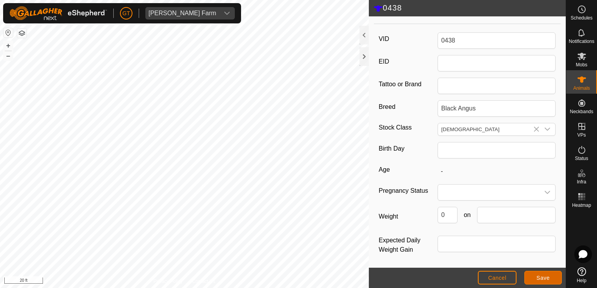
click at [535, 283] on button "Save" at bounding box center [543, 278] width 38 height 14
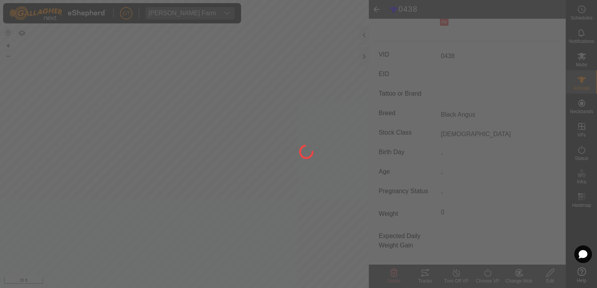
type input "-"
type input "0 kg"
type input "-"
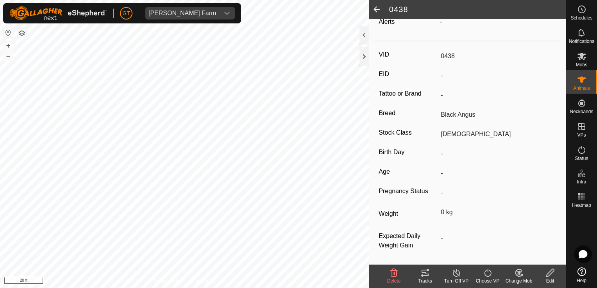
scroll to position [0, 0]
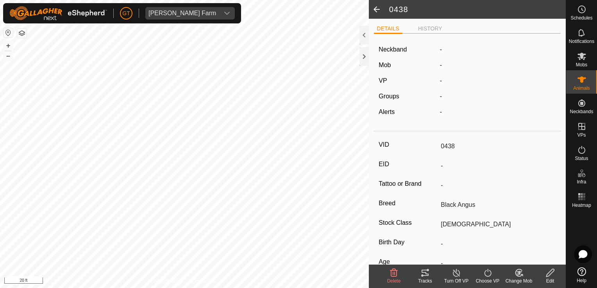
click at [376, 5] on span at bounding box center [377, 9] width 16 height 19
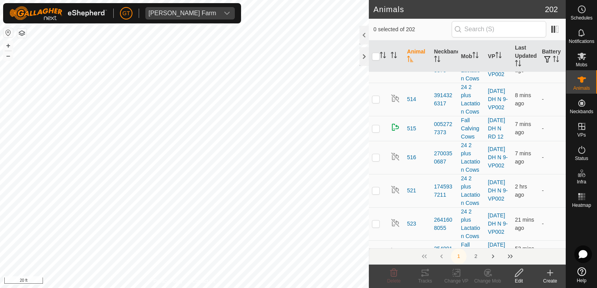
scroll to position [782, 0]
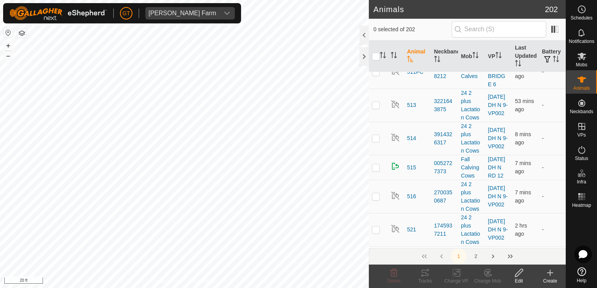
checkbox input "true"
click at [520, 274] on icon at bounding box center [519, 272] width 10 height 9
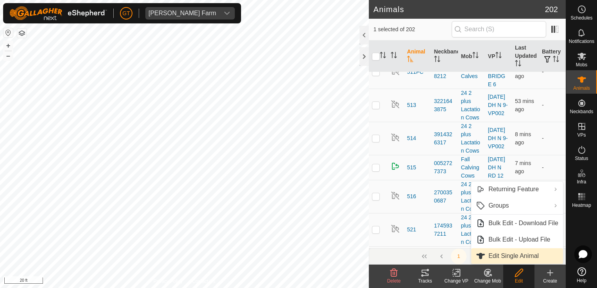
click at [516, 256] on link "Edit Single Animal" at bounding box center [517, 257] width 92 height 16
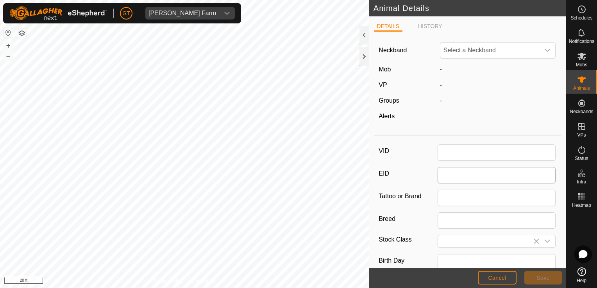
type input "484Male"
type input "Black Angus"
type input "Male"
type input "04/2022"
type input "3 years 5 months"
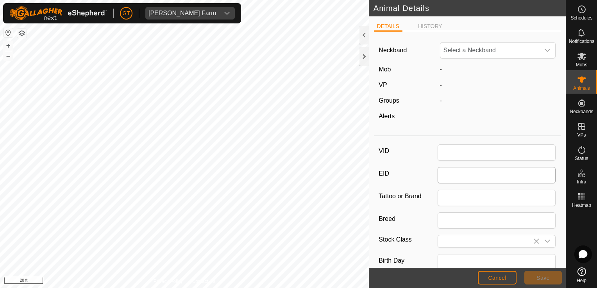
type input "1750"
type input "22 Apr, 2025"
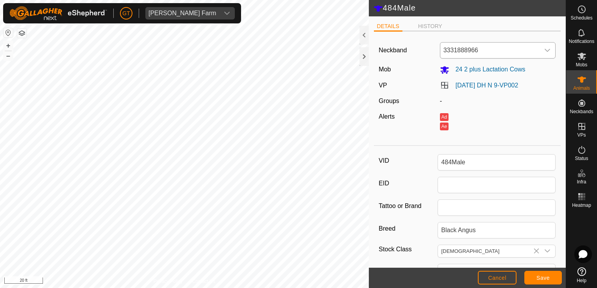
click at [546, 46] on div "dropdown trigger" at bounding box center [548, 51] width 16 height 16
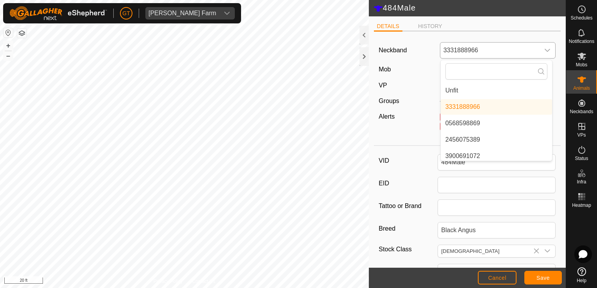
click at [486, 89] on li "Unfit" at bounding box center [496, 91] width 111 height 16
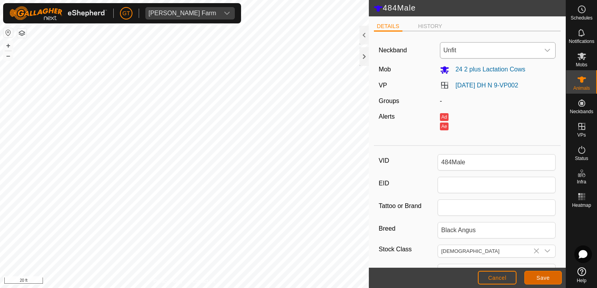
click at [537, 279] on span "Save" at bounding box center [543, 278] width 13 height 6
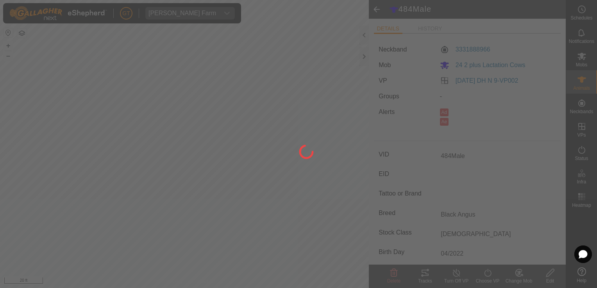
type input "-"
type input "1750 kg"
type input "-"
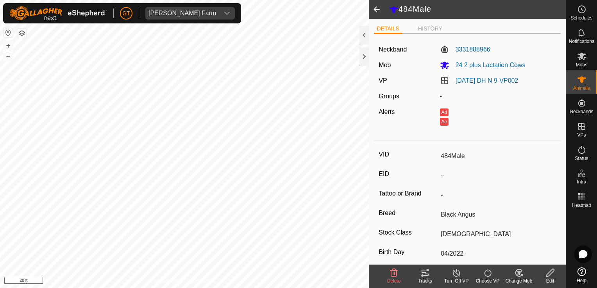
click at [379, 7] on span at bounding box center [377, 9] width 16 height 19
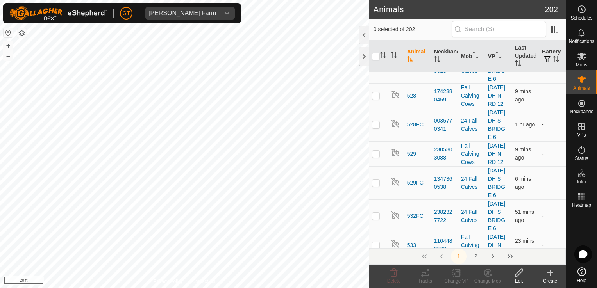
scroll to position [1055, 0]
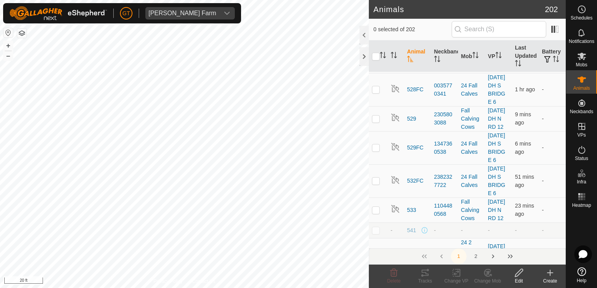
checkbox input "true"
click at [519, 275] on icon at bounding box center [519, 272] width 10 height 9
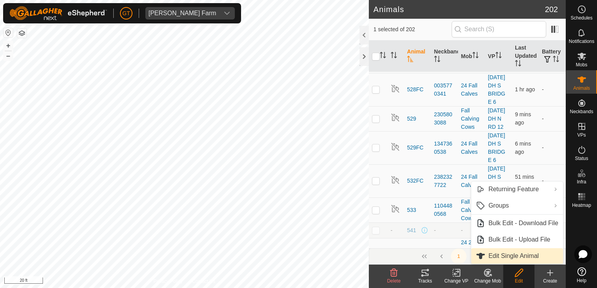
click at [522, 254] on link "Edit Single Animal" at bounding box center [517, 257] width 92 height 16
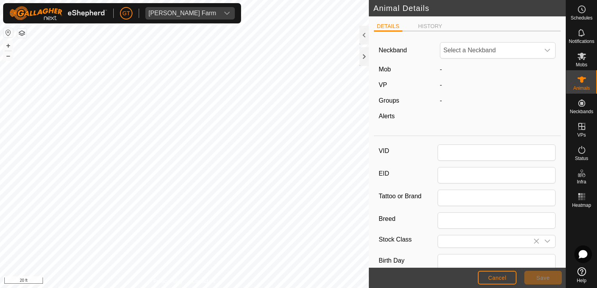
type input "514"
type input "Black Angus"
type input "Male"
type input "04/2022"
type input "3 years 5 months"
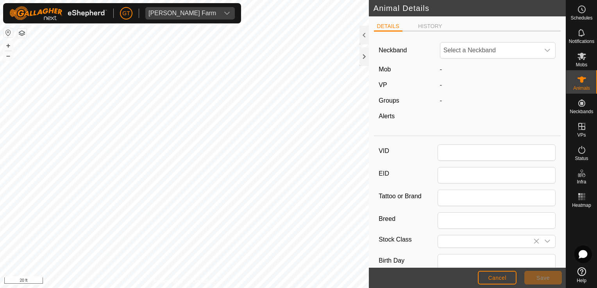
type input "1745"
type input "29 Nov, 2024"
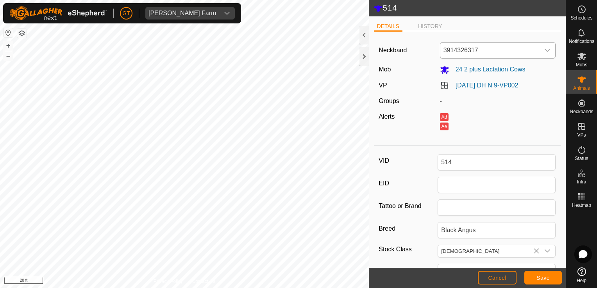
click at [544, 49] on icon "dropdown trigger" at bounding box center [547, 50] width 6 height 6
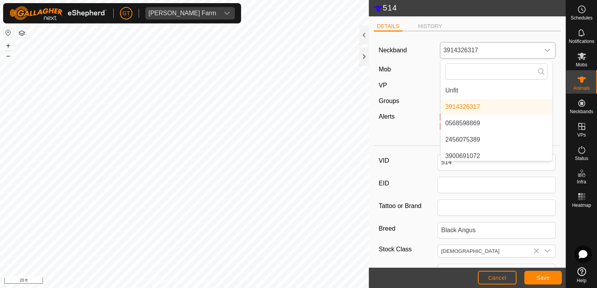
click at [508, 90] on li "Unfit" at bounding box center [496, 91] width 111 height 16
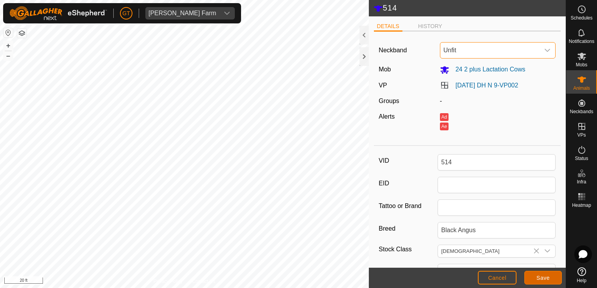
click at [542, 277] on span "Save" at bounding box center [543, 278] width 13 height 6
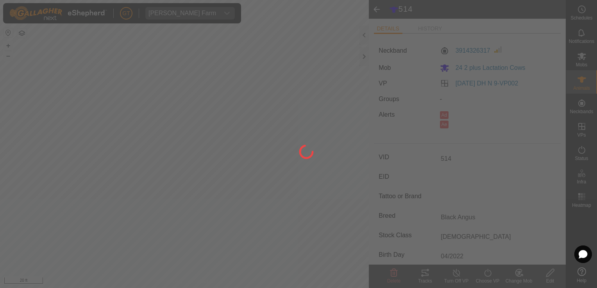
type input "-"
type input "1745 kg"
type input "-"
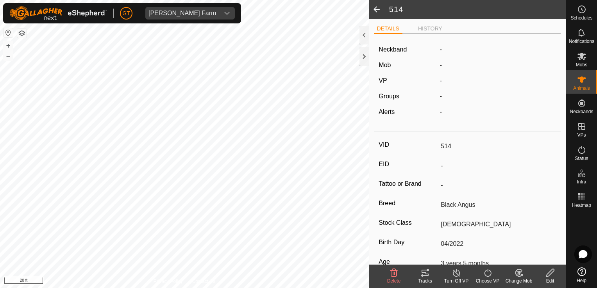
click at [374, 11] on span at bounding box center [377, 9] width 16 height 19
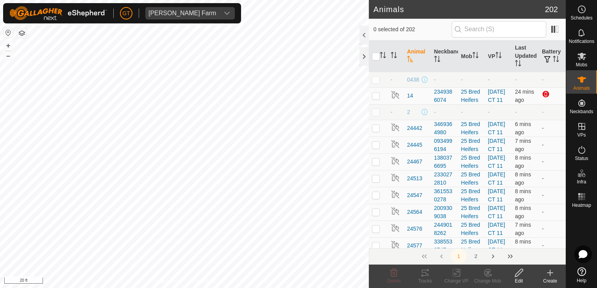
click at [550, 272] on icon at bounding box center [550, 272] width 0 height 5
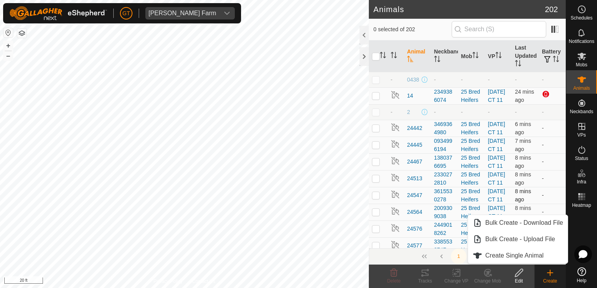
click at [374, 204] on td at bounding box center [378, 195] width 19 height 17
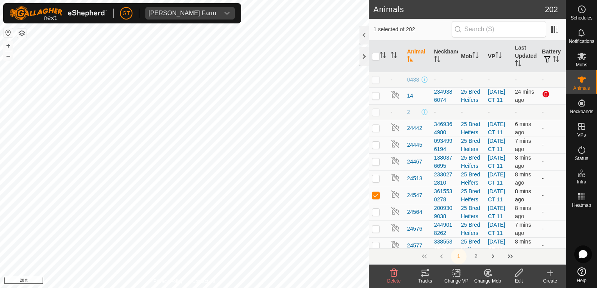
click at [376, 204] on td at bounding box center [378, 195] width 19 height 17
checkbox input "false"
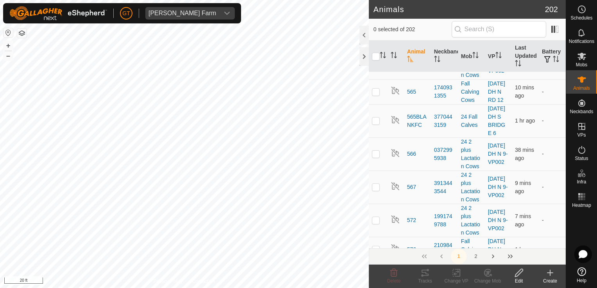
scroll to position [1602, 0]
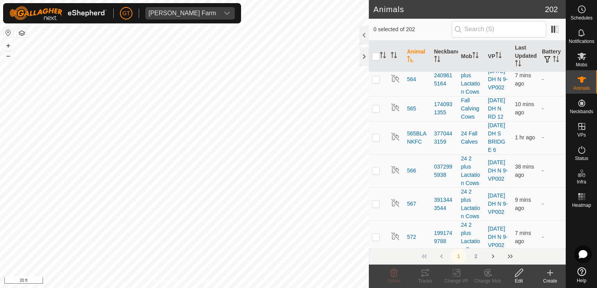
checkbox input "true"
drag, startPoint x: 516, startPoint y: 272, endPoint x: 520, endPoint y: 274, distance: 4.2
click at [517, 272] on icon at bounding box center [519, 272] width 10 height 9
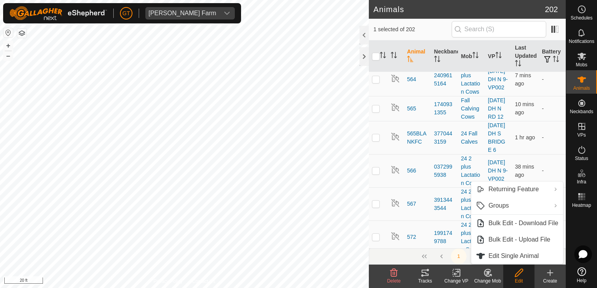
click at [519, 276] on icon at bounding box center [519, 272] width 10 height 9
click at [524, 256] on link "Edit Single Animal" at bounding box center [517, 257] width 92 height 16
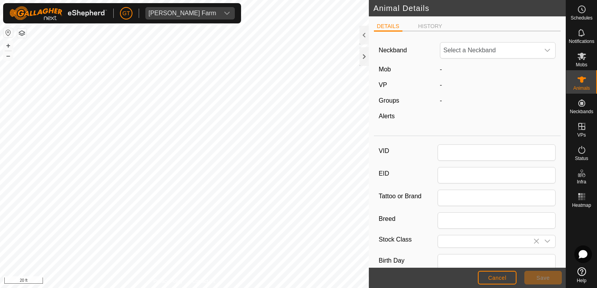
type input "549Male"
type input "Black Angus"
type input "Male"
type input "04/2022"
type input "3 years 5 months"
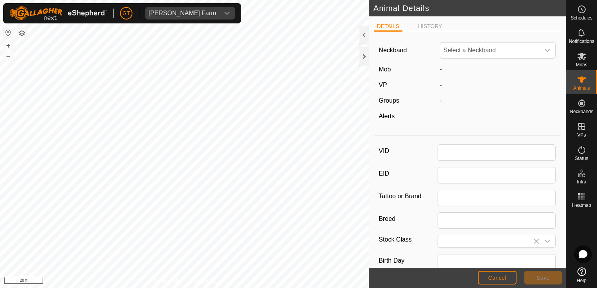
type input "1715"
type input "29 Nov, 2024"
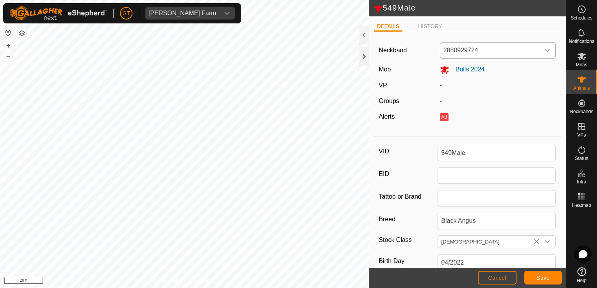
click at [544, 51] on icon "dropdown trigger" at bounding box center [547, 50] width 6 height 6
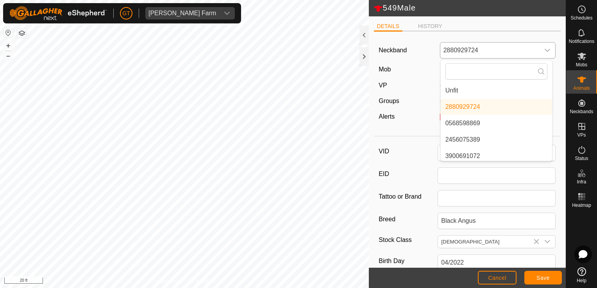
click at [508, 89] on li "Unfit" at bounding box center [496, 91] width 111 height 16
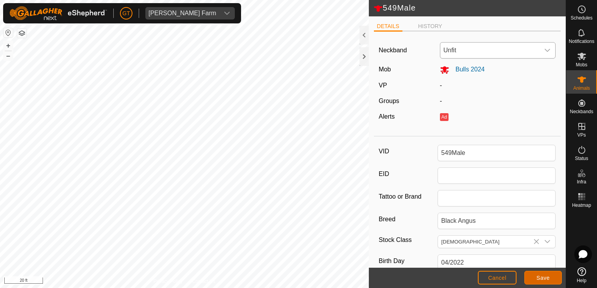
click at [541, 283] on button "Save" at bounding box center [543, 278] width 38 height 14
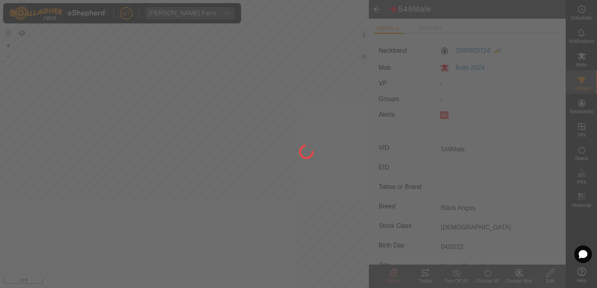
type input "-"
type input "1715 kg"
type input "-"
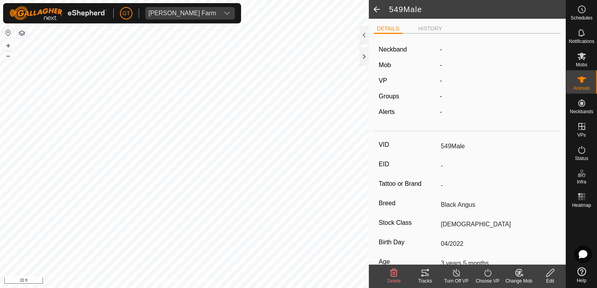
click at [373, 10] on span at bounding box center [377, 9] width 16 height 19
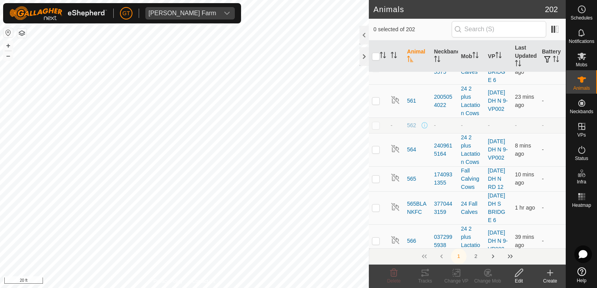
scroll to position [1524, 0]
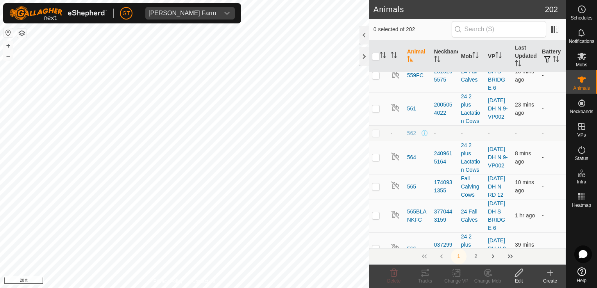
checkbox input "true"
click at [521, 271] on icon at bounding box center [519, 272] width 10 height 9
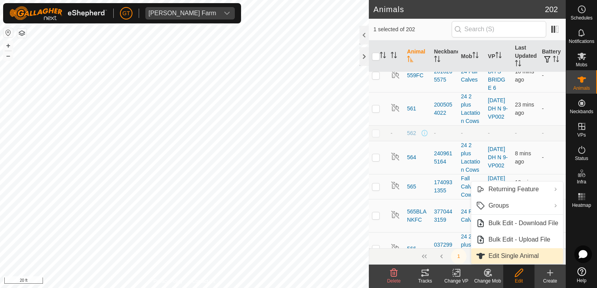
click at [519, 257] on link "Edit Single Animal" at bounding box center [517, 257] width 92 height 16
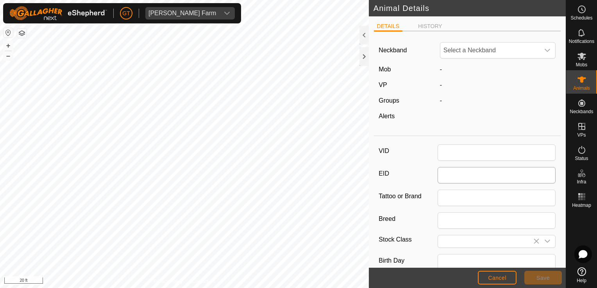
type input "547"
type input "Black Angus"
type input "Female"
type input "04/2015"
type input "10 years 6 months"
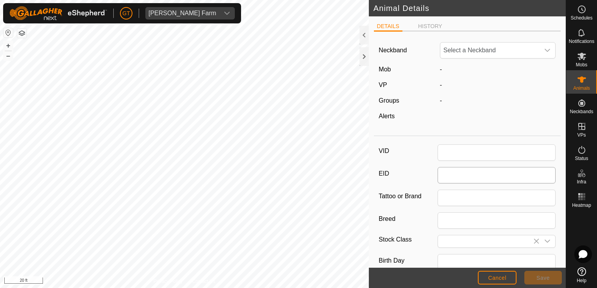
type input "1285"
type input "16 Dec, 2024"
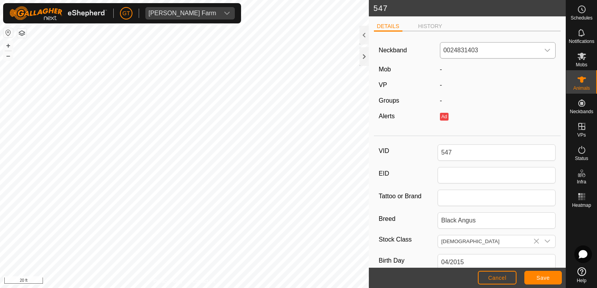
click at [544, 50] on icon "dropdown trigger" at bounding box center [547, 50] width 6 height 6
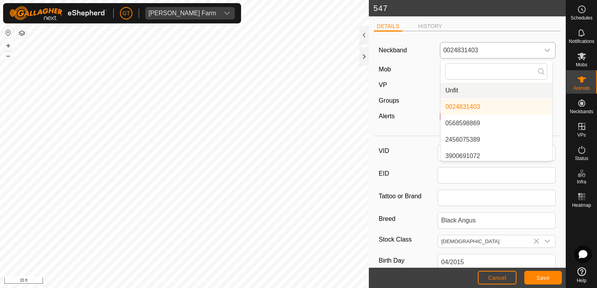
click at [513, 90] on li "Unfit" at bounding box center [496, 91] width 111 height 16
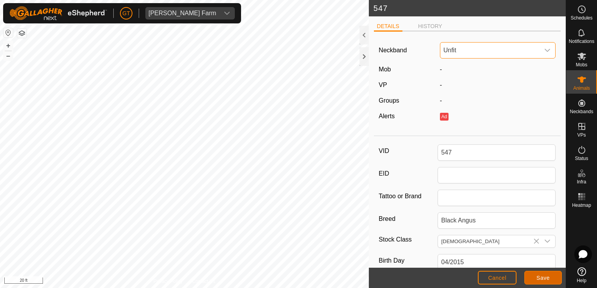
click at [543, 281] on span "Save" at bounding box center [543, 278] width 13 height 6
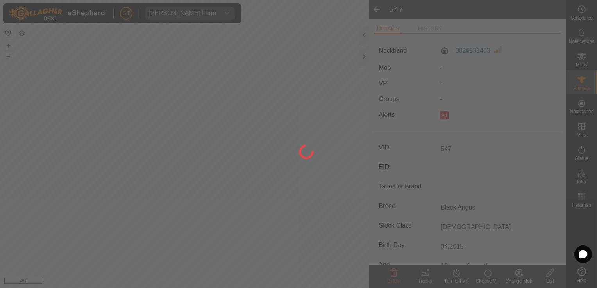
type input "-"
type input "1285 kg"
type input "-"
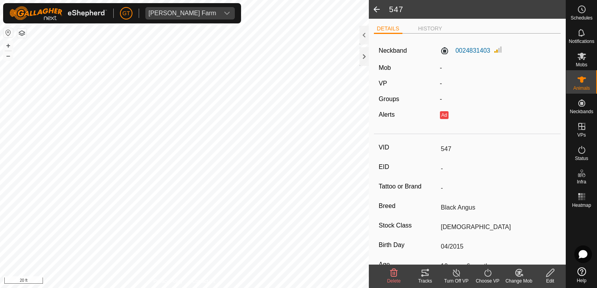
click at [377, 6] on span at bounding box center [377, 9] width 16 height 19
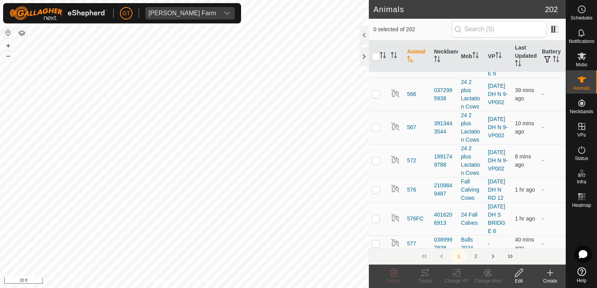
scroll to position [1681, 0]
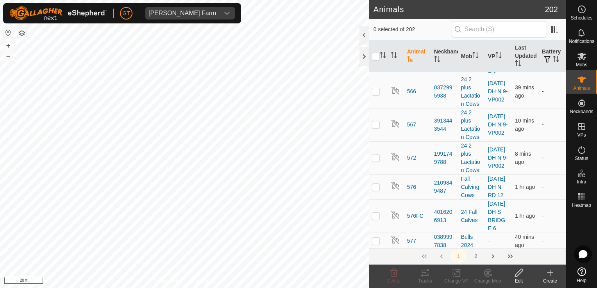
checkbox input "true"
click at [515, 271] on icon at bounding box center [519, 272] width 10 height 9
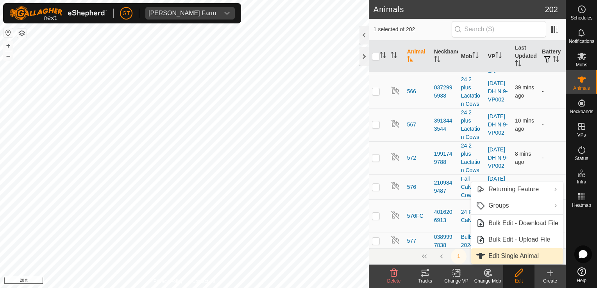
click at [503, 257] on link "Edit Single Animal" at bounding box center [517, 257] width 92 height 16
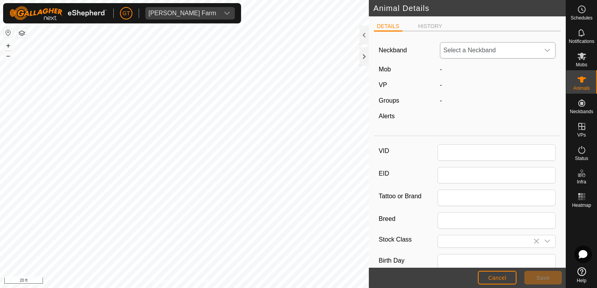
type input "557Male"
type input "Black Angus"
type input "Male"
type input "04/2022"
type input "3 years 5 months"
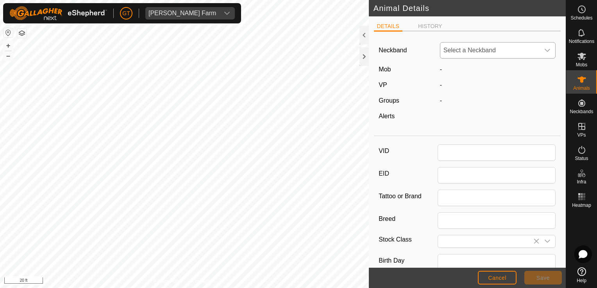
type input "1635"
type input "29 Nov, 2024"
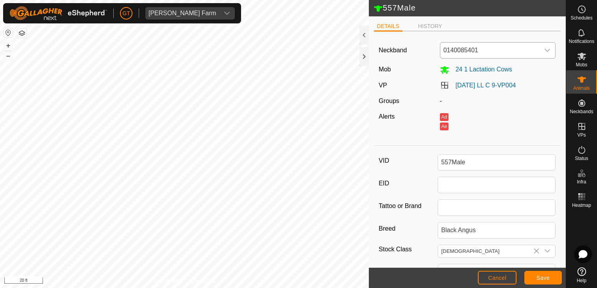
click at [544, 52] on icon "dropdown trigger" at bounding box center [547, 50] width 6 height 6
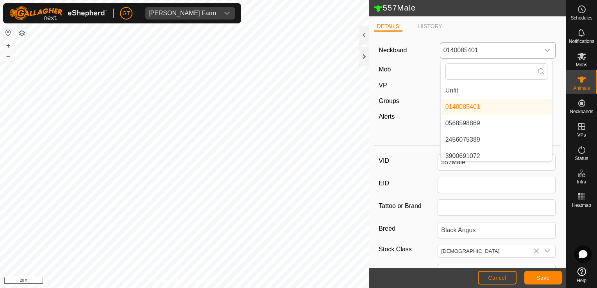
click at [513, 93] on li "Unfit" at bounding box center [496, 91] width 111 height 16
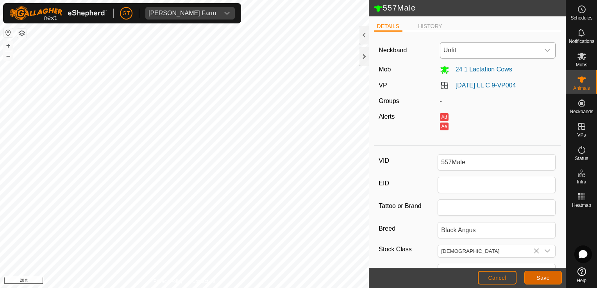
click at [537, 277] on span "Save" at bounding box center [543, 278] width 13 height 6
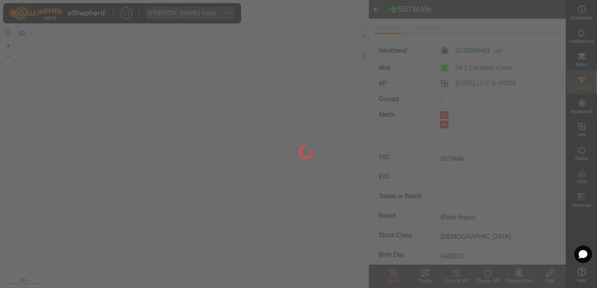
type input "-"
type input "1635 kg"
type input "-"
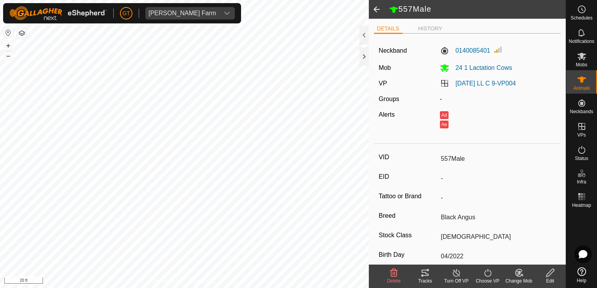
click at [372, 5] on span at bounding box center [377, 9] width 16 height 19
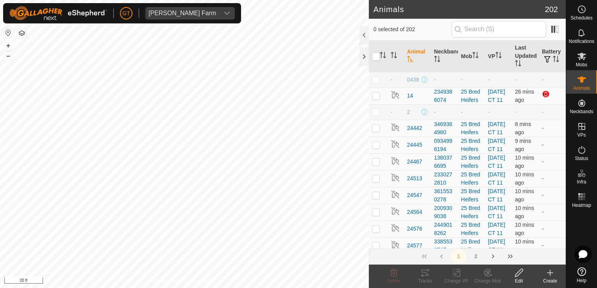
click at [517, 275] on icon at bounding box center [519, 272] width 10 height 9
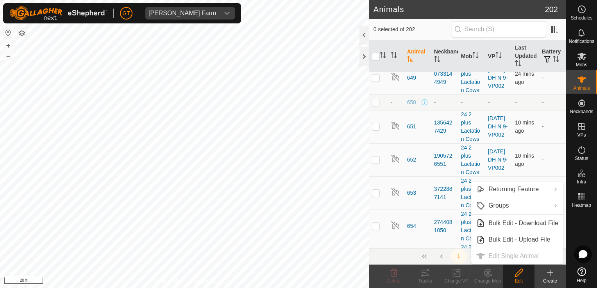
scroll to position [3517, 0]
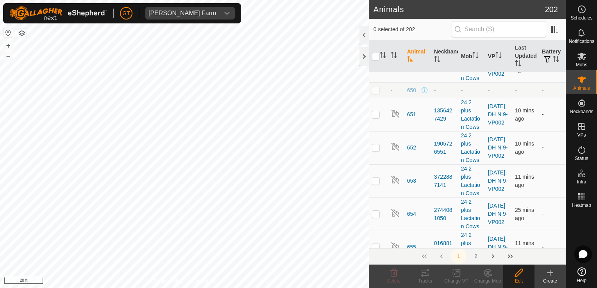
checkbox input "true"
click at [521, 273] on icon at bounding box center [519, 273] width 8 height 8
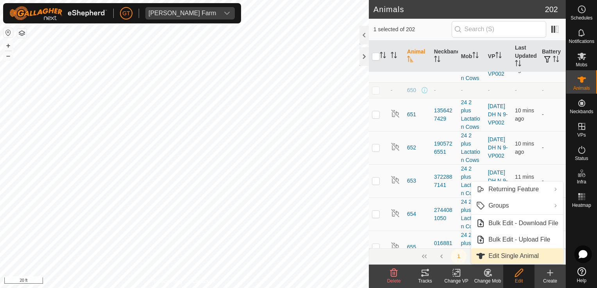
click at [527, 260] on link "Edit Single Animal" at bounding box center [517, 257] width 92 height 16
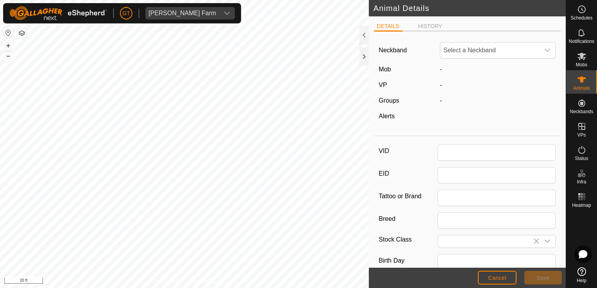
type input "625"
type input "Black Angus"
type input "Female"
type input "04/2020"
type input "5 years 5 months"
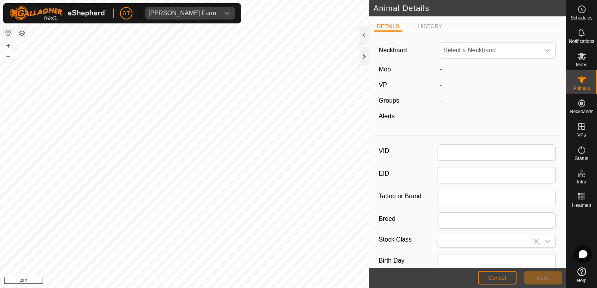
type input "1420"
type input "16 Dec, 2024"
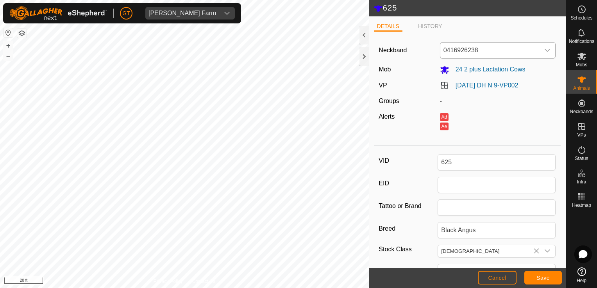
click at [544, 49] on icon "dropdown trigger" at bounding box center [547, 50] width 6 height 6
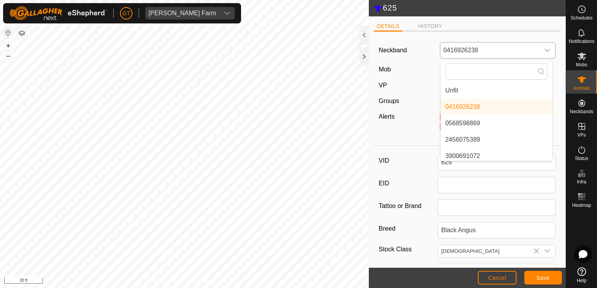
click at [499, 92] on li "Unfit" at bounding box center [496, 91] width 111 height 16
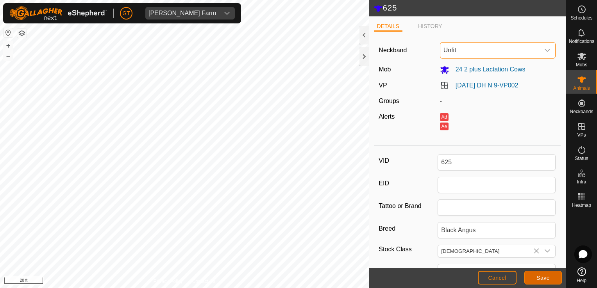
click at [532, 278] on button "Save" at bounding box center [543, 278] width 38 height 14
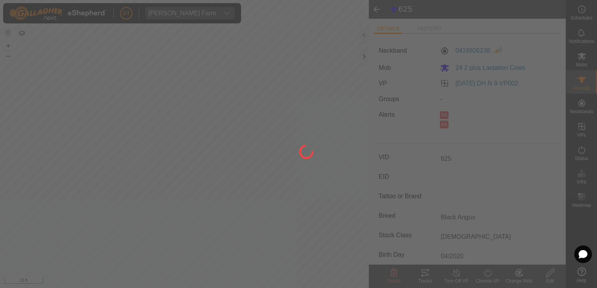
type input "-"
type input "1420 kg"
type input "-"
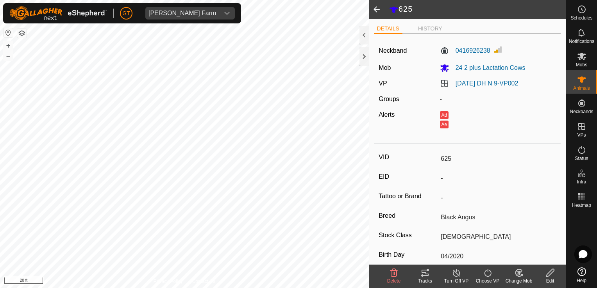
click at [549, 273] on icon at bounding box center [550, 273] width 8 height 8
type input "1420"
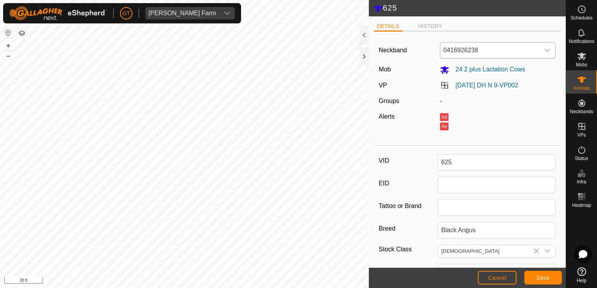
click at [545, 50] on icon "dropdown trigger" at bounding box center [547, 50] width 5 height 3
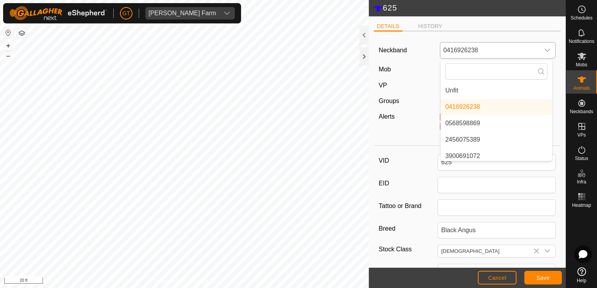
click at [516, 87] on li "Unfit" at bounding box center [496, 91] width 111 height 16
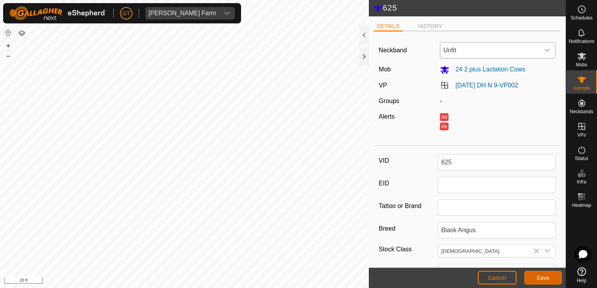
click at [548, 277] on span "Save" at bounding box center [543, 278] width 13 height 6
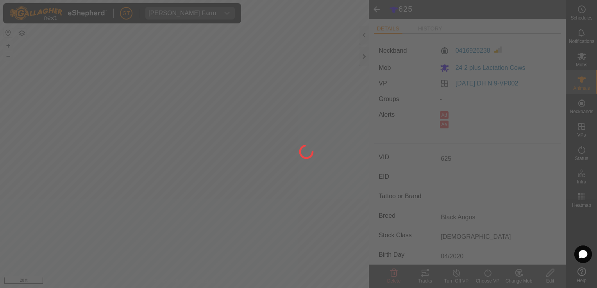
type input "-"
type input "1420 kg"
type input "-"
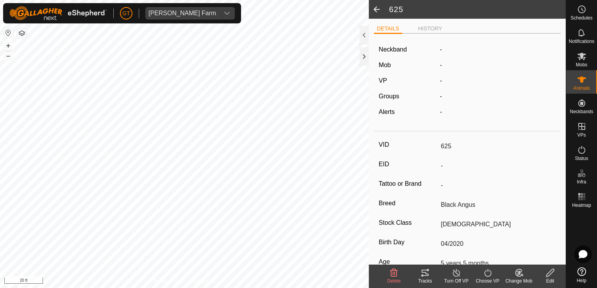
click at [378, 5] on span at bounding box center [377, 9] width 16 height 19
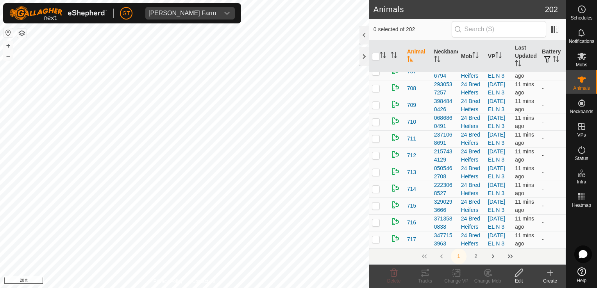
scroll to position [5706, 0]
checkbox input "true"
drag, startPoint x: 517, startPoint y: 272, endPoint x: 518, endPoint y: 265, distance: 7.0
click at [517, 272] on icon at bounding box center [519, 272] width 10 height 9
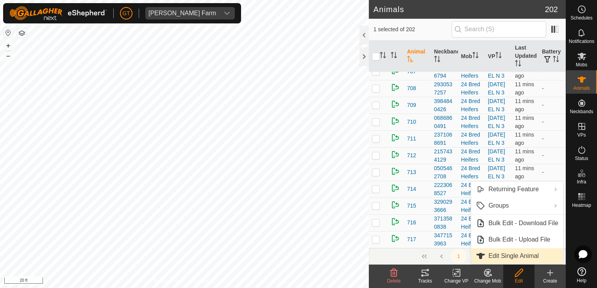
click at [521, 256] on link "Edit Single Animal" at bounding box center [517, 257] width 92 height 16
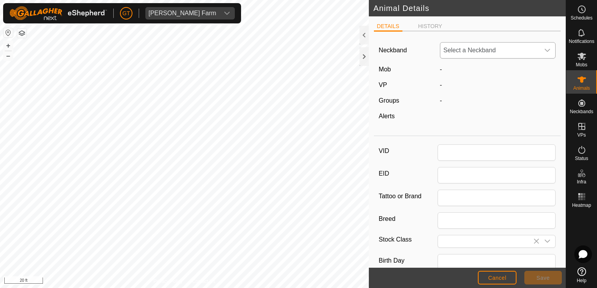
type input "686"
type input "Black Angus"
type input "Female"
type input "04/2022"
type input "3 years 5 months"
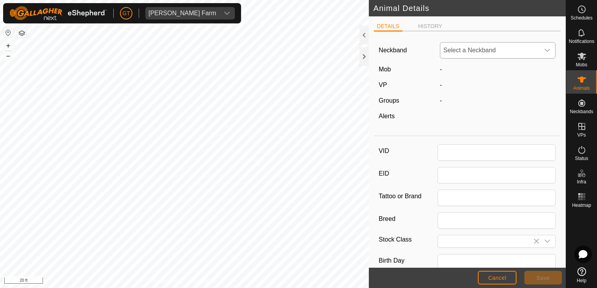
type input "1285"
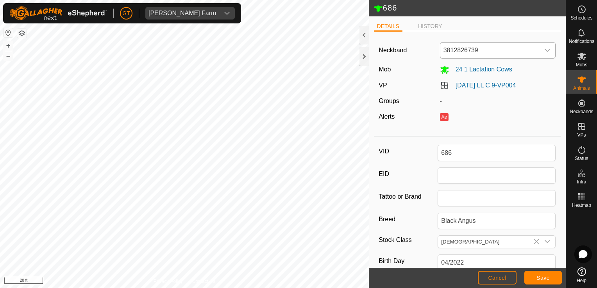
click at [544, 51] on icon "dropdown trigger" at bounding box center [547, 50] width 6 height 6
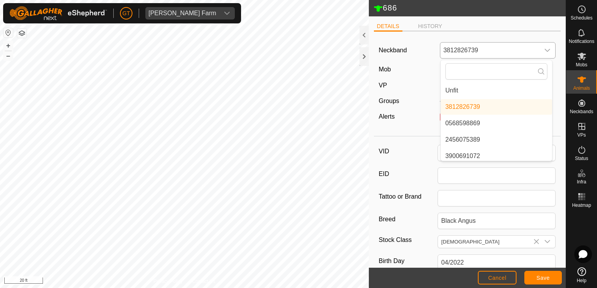
click at [515, 90] on li "Unfit" at bounding box center [496, 91] width 111 height 16
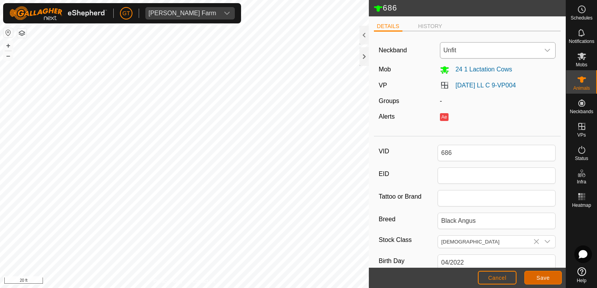
click at [544, 277] on span "Save" at bounding box center [543, 278] width 13 height 6
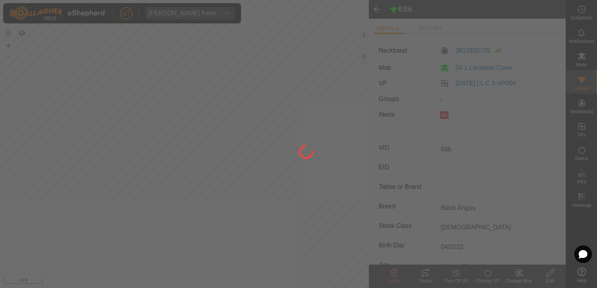
type input "-"
type input "1285 kg"
type input "-"
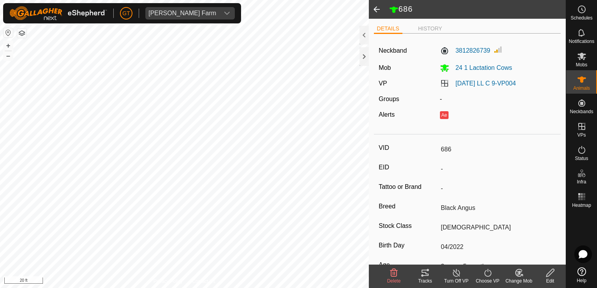
click at [380, 9] on span at bounding box center [377, 9] width 16 height 19
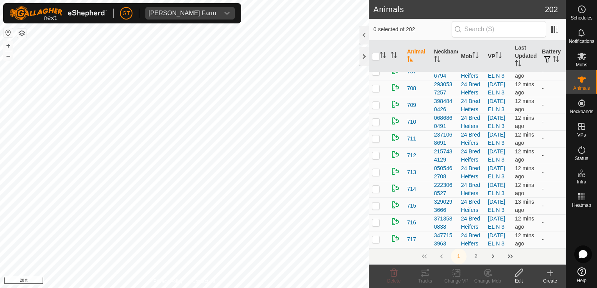
scroll to position [6500, 0]
click at [377, 152] on p-checkbox at bounding box center [376, 155] width 8 height 6
checkbox input "true"
drag, startPoint x: 520, startPoint y: 276, endPoint x: 524, endPoint y: 268, distance: 8.7
click at [520, 276] on icon at bounding box center [519, 272] width 10 height 9
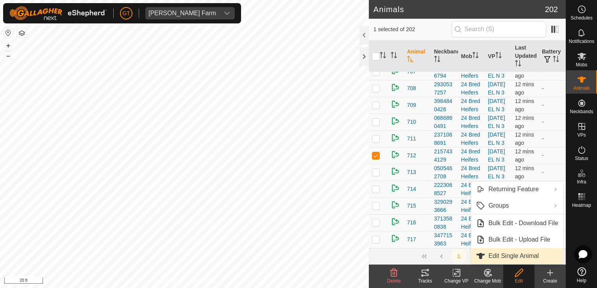
click at [530, 257] on link "Edit Single Animal" at bounding box center [517, 257] width 92 height 16
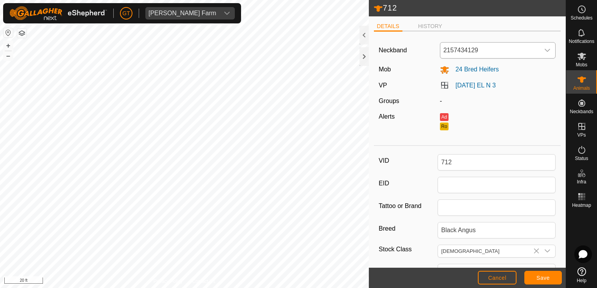
click at [545, 47] on div "dropdown trigger" at bounding box center [548, 51] width 16 height 16
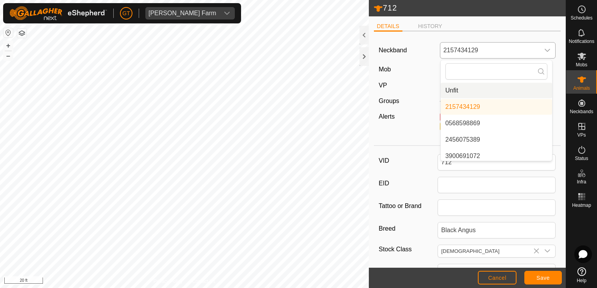
click at [513, 88] on li "Unfit" at bounding box center [496, 91] width 111 height 16
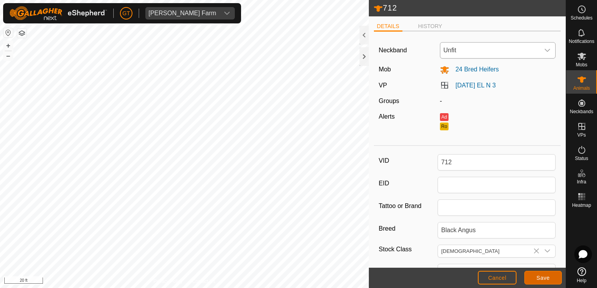
click at [542, 278] on span "Save" at bounding box center [543, 278] width 13 height 6
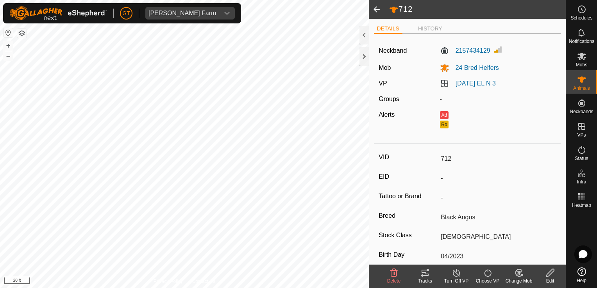
click at [374, 7] on span at bounding box center [377, 9] width 16 height 19
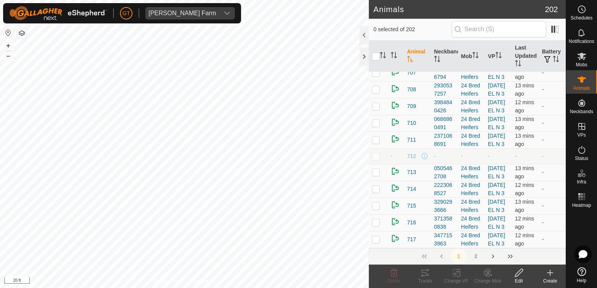
scroll to position [5492, 0]
click at [517, 274] on icon at bounding box center [519, 273] width 8 height 8
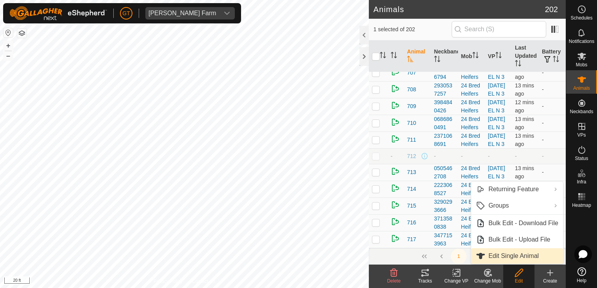
click at [532, 256] on link "Edit Single Animal" at bounding box center [517, 257] width 92 height 16
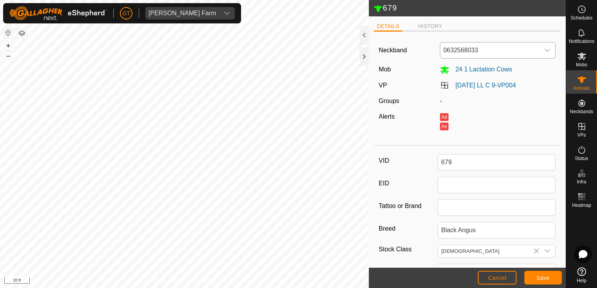
click at [544, 48] on icon "dropdown trigger" at bounding box center [547, 50] width 6 height 6
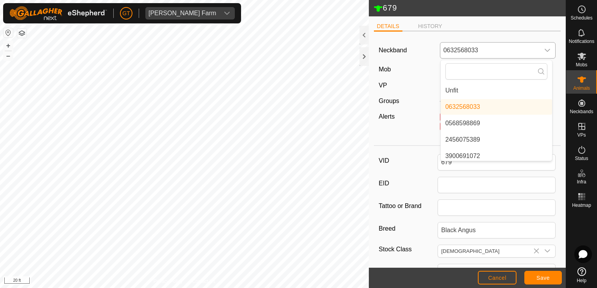
click at [523, 90] on li "Unfit" at bounding box center [496, 91] width 111 height 16
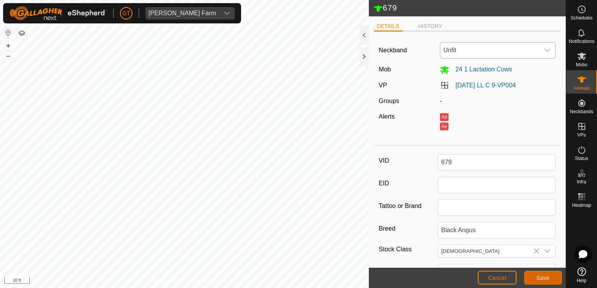
click at [540, 273] on button "Save" at bounding box center [543, 278] width 38 height 14
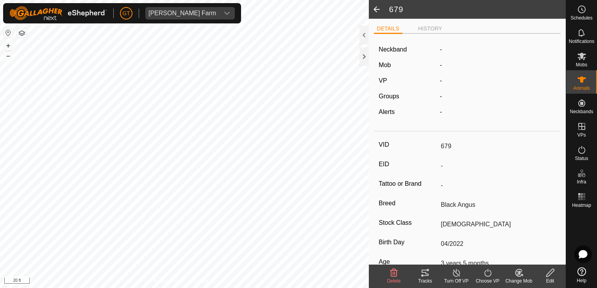
click at [376, 4] on span at bounding box center [377, 9] width 16 height 19
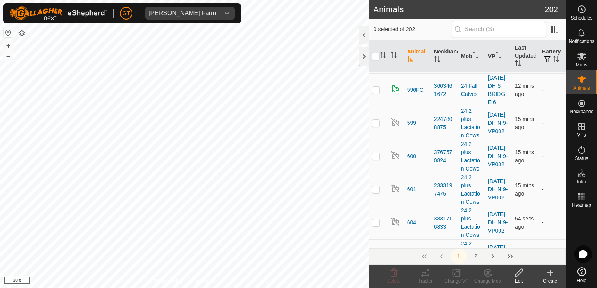
scroll to position [2277, 0]
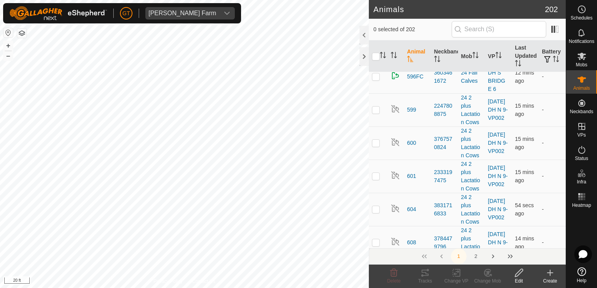
click at [518, 273] on icon at bounding box center [519, 273] width 8 height 8
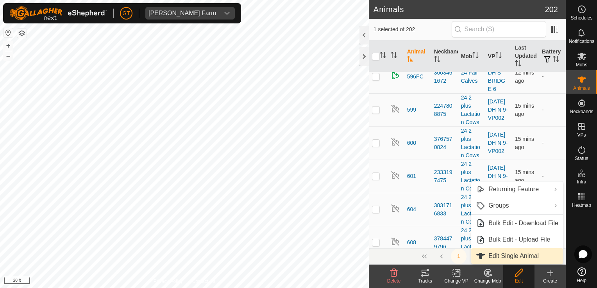
click at [523, 251] on link "Edit Single Animal" at bounding box center [517, 257] width 92 height 16
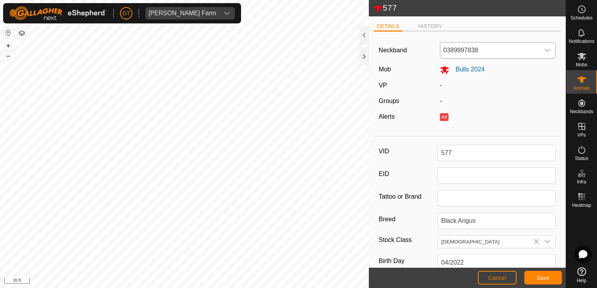
click at [544, 49] on icon "dropdown trigger" at bounding box center [547, 50] width 6 height 6
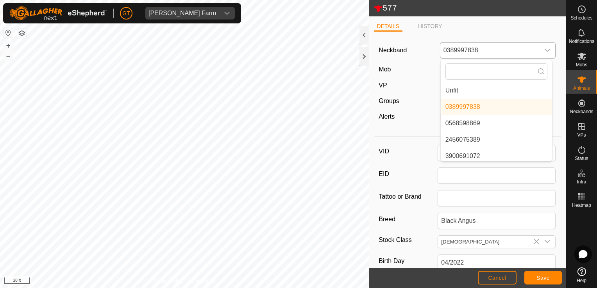
click at [499, 91] on li "Unfit" at bounding box center [496, 91] width 111 height 16
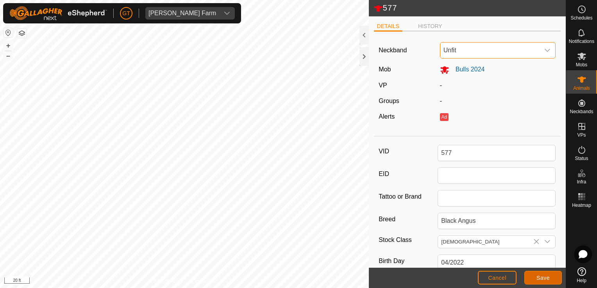
click at [544, 276] on span "Save" at bounding box center [543, 278] width 13 height 6
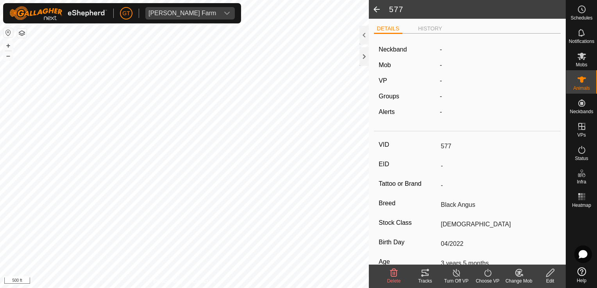
click at [377, 7] on span at bounding box center [377, 9] width 16 height 19
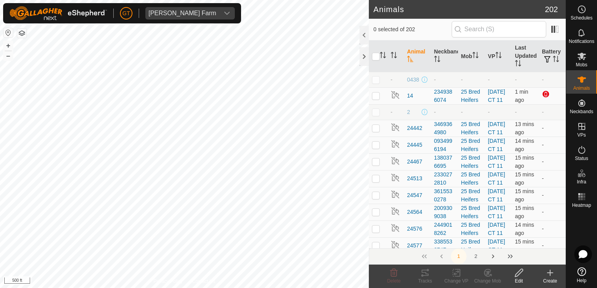
click at [491, 259] on button "Next Page" at bounding box center [493, 257] width 16 height 16
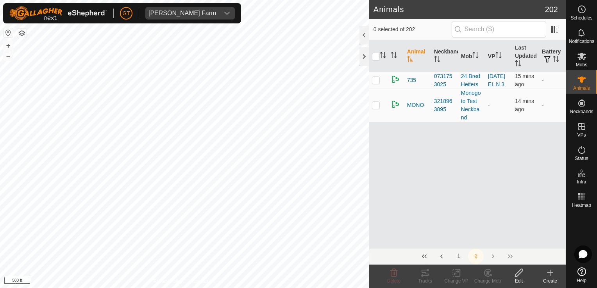
click at [424, 258] on button "First Page" at bounding box center [425, 257] width 16 height 16
